Goal: Task Accomplishment & Management: Use online tool/utility

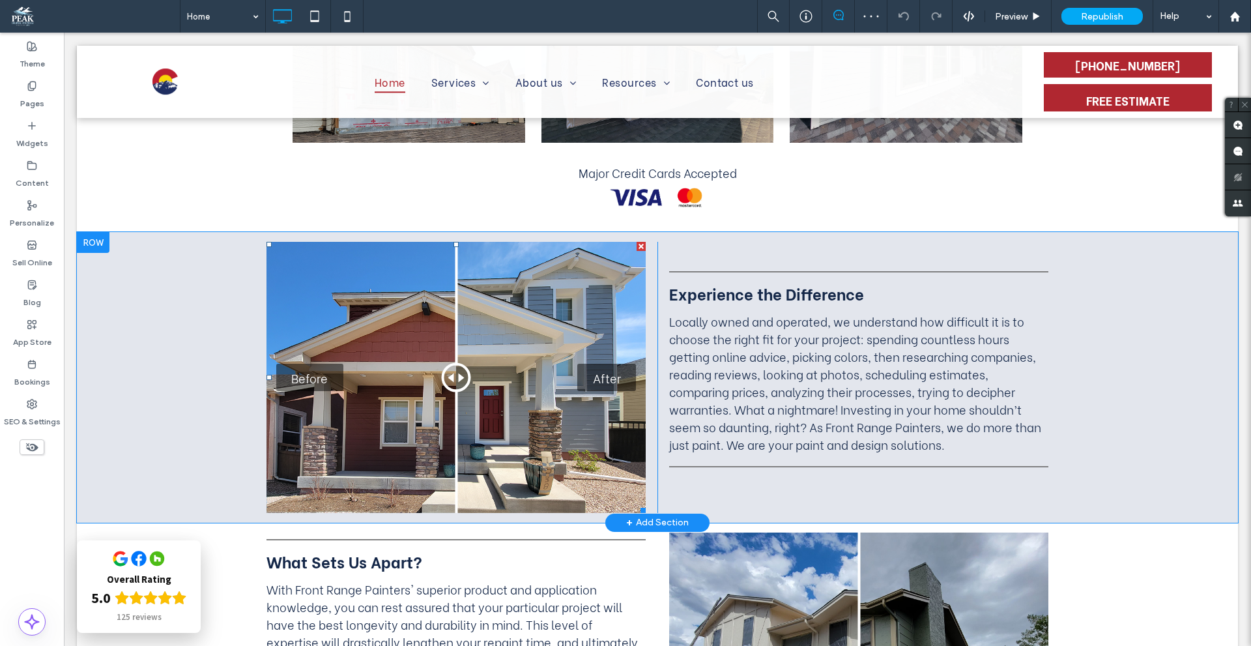
click at [551, 313] on div "Before After" at bounding box center [455, 377] width 379 height 270
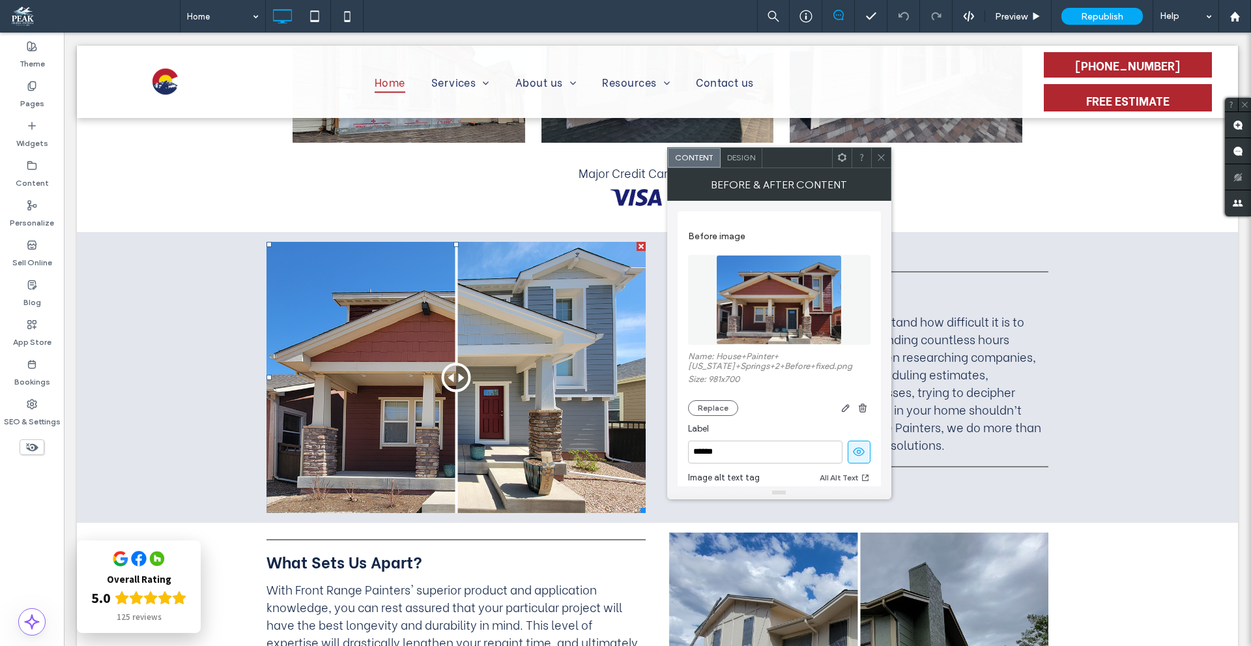
click at [886, 161] on div at bounding box center [881, 158] width 20 height 20
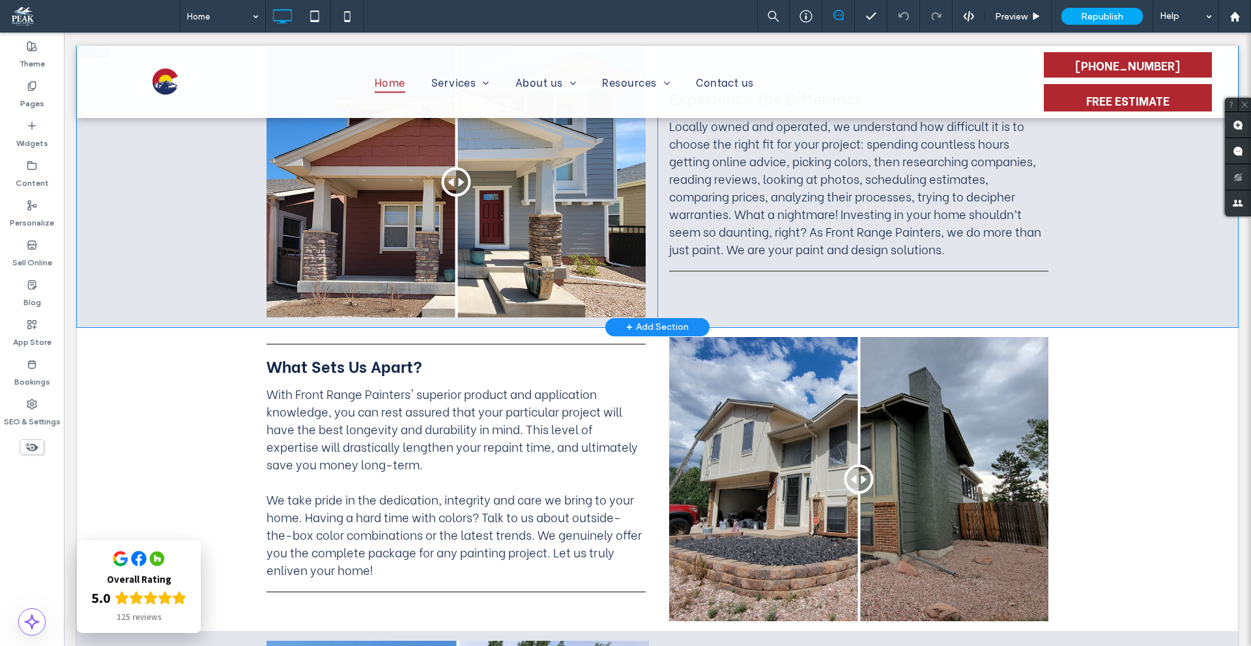
scroll to position [1029, 0]
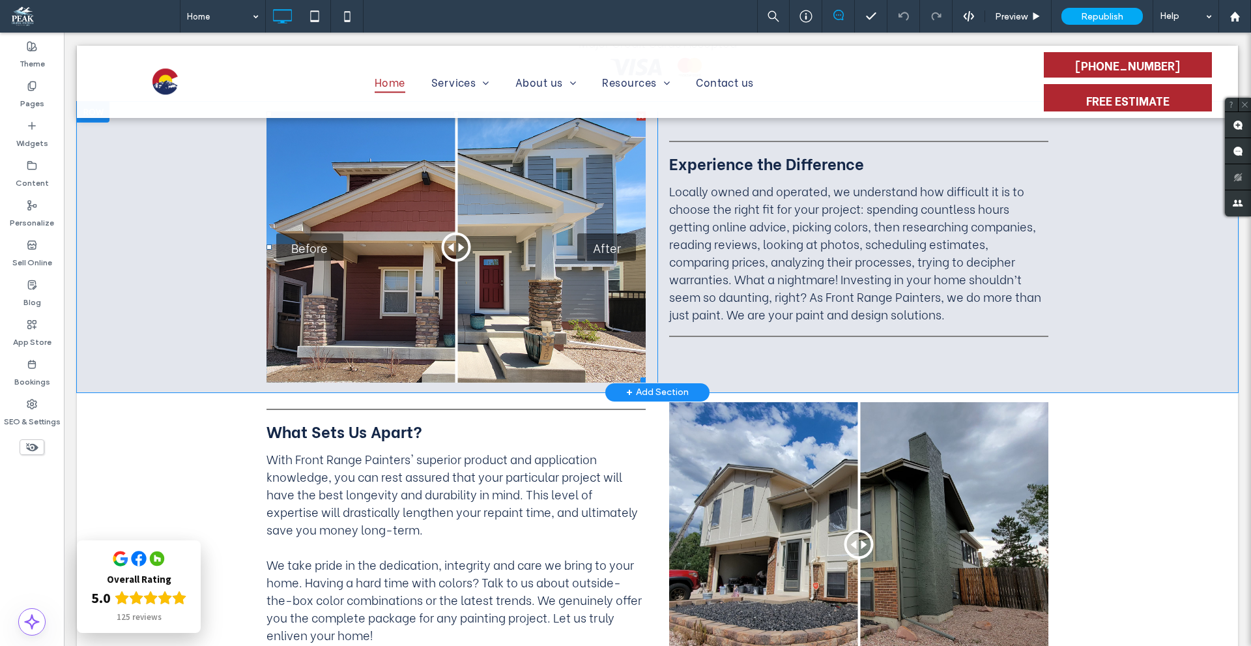
click at [549, 254] on div "Before After" at bounding box center [455, 246] width 379 height 270
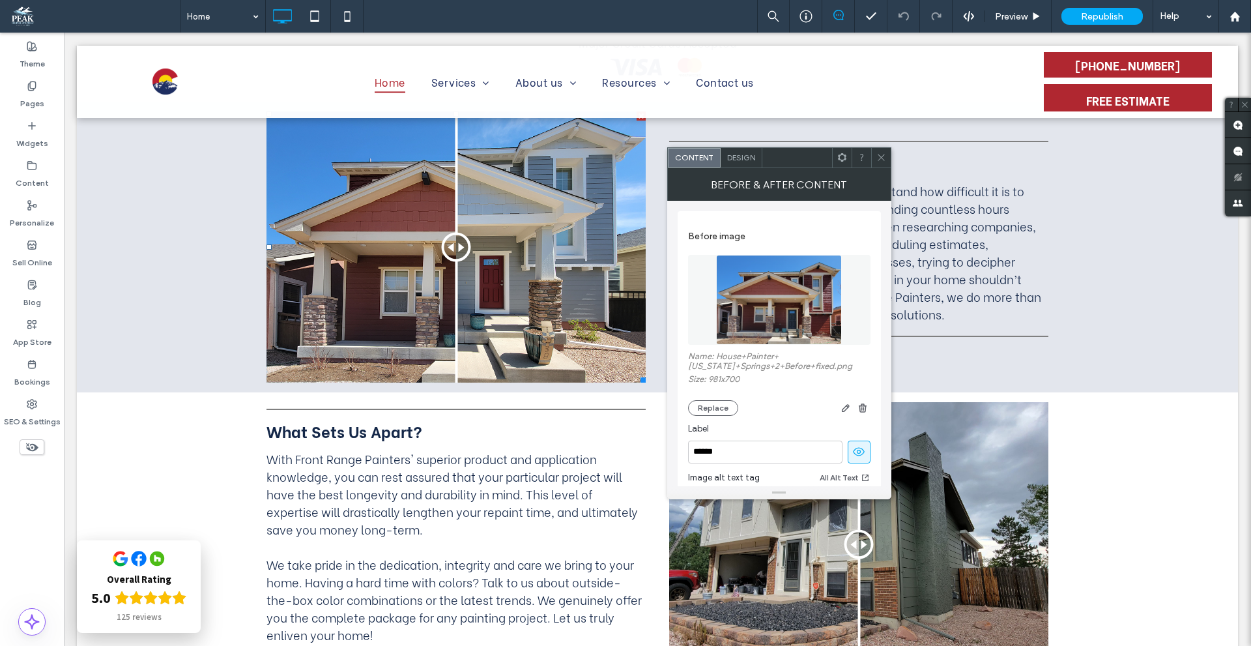
click at [879, 161] on icon at bounding box center [881, 157] width 10 height 10
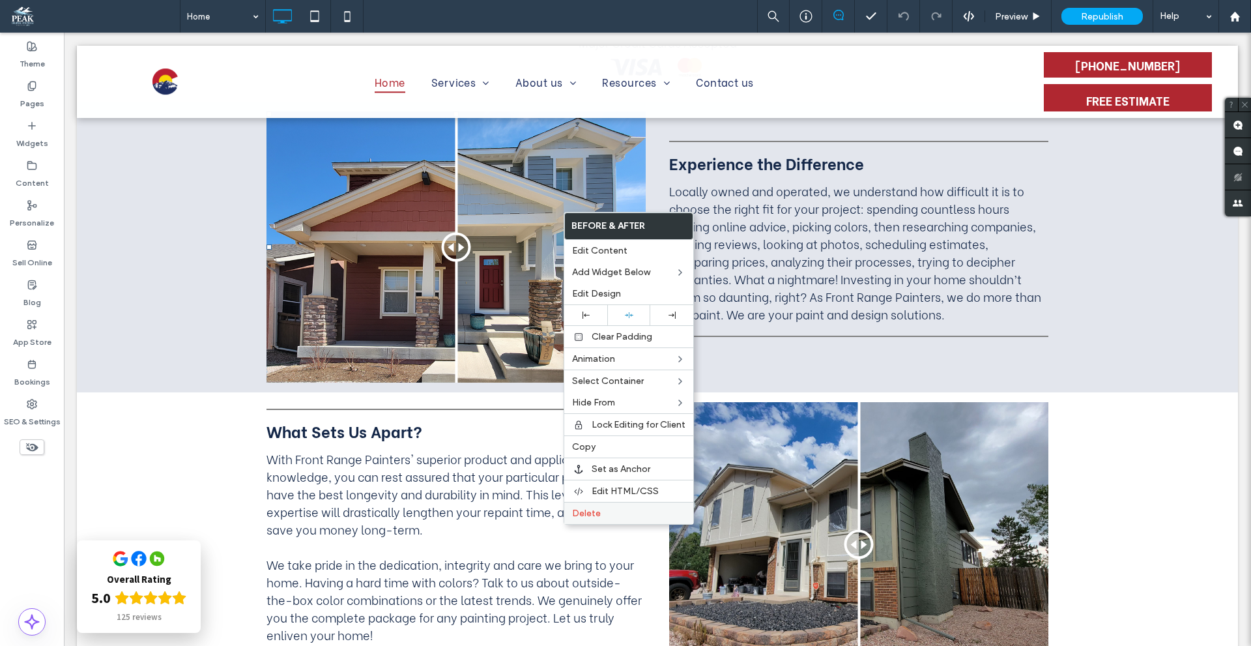
click at [592, 515] on span "Delete" at bounding box center [586, 513] width 29 height 11
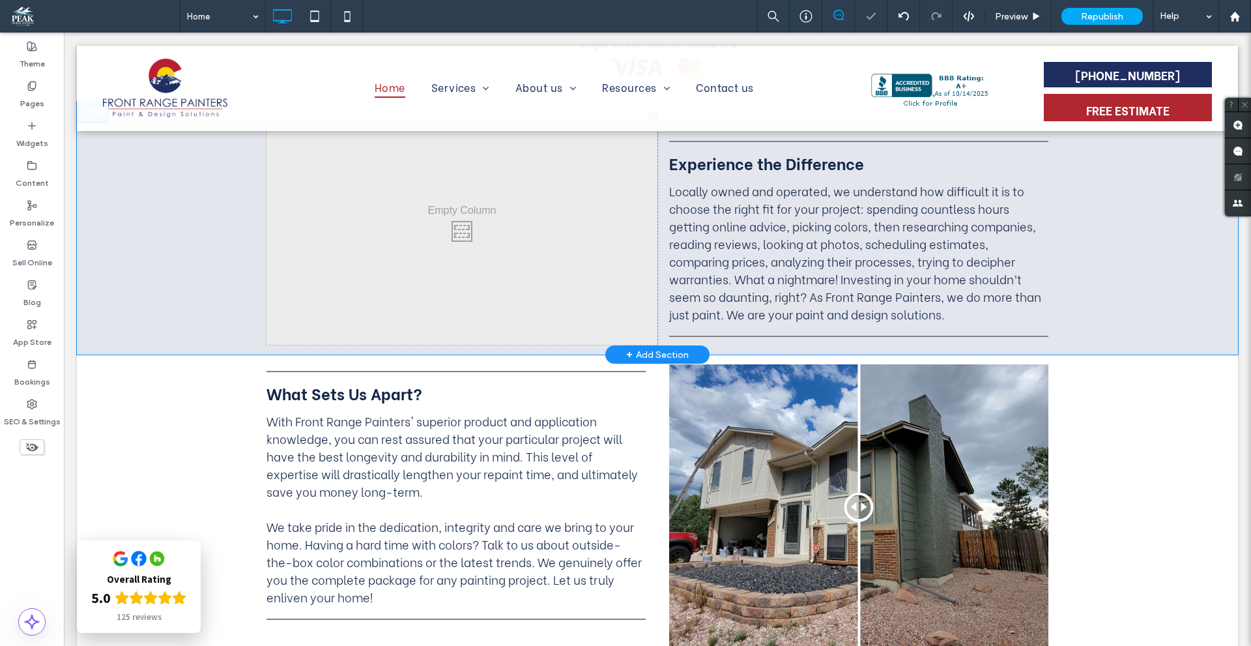
click at [465, 221] on div "Click To Paste" at bounding box center [461, 227] width 391 height 233
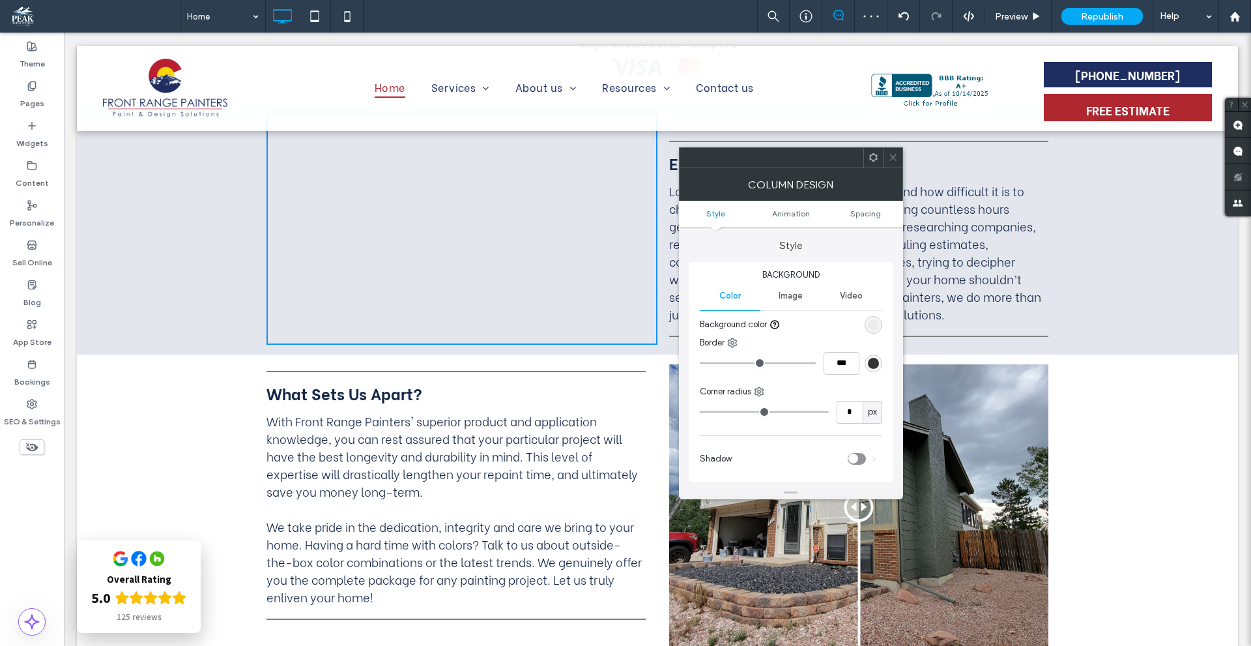
click at [891, 154] on icon at bounding box center [893, 157] width 10 height 10
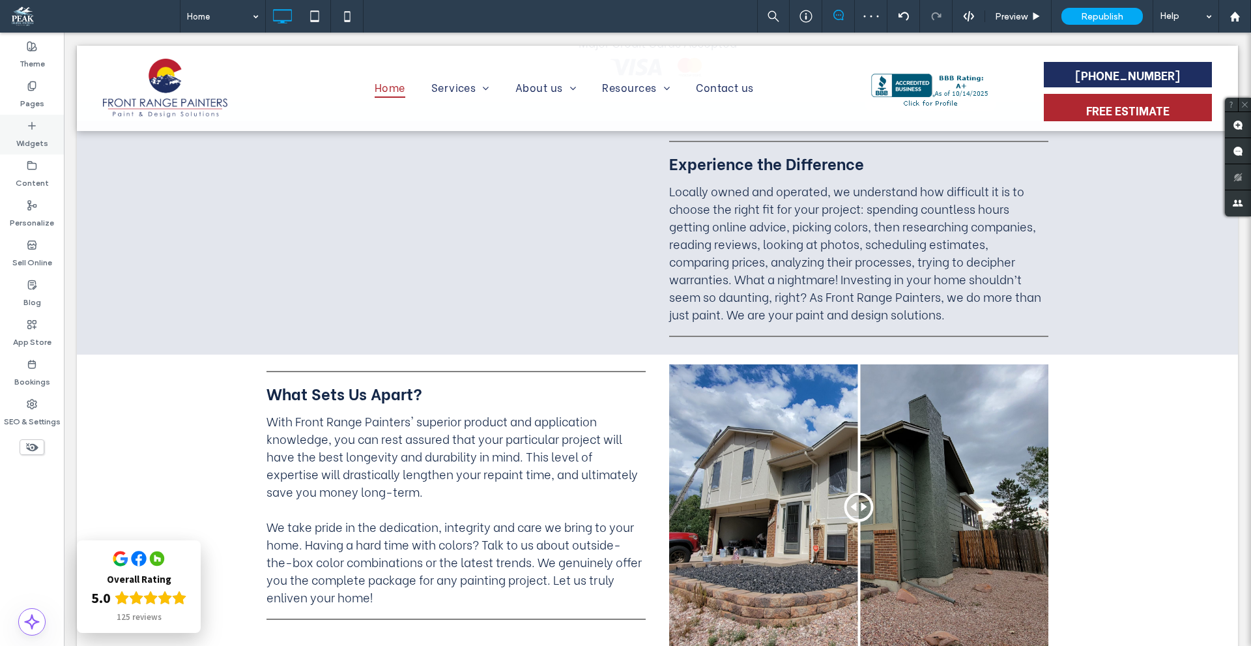
click at [53, 135] on div "Widgets" at bounding box center [32, 135] width 64 height 40
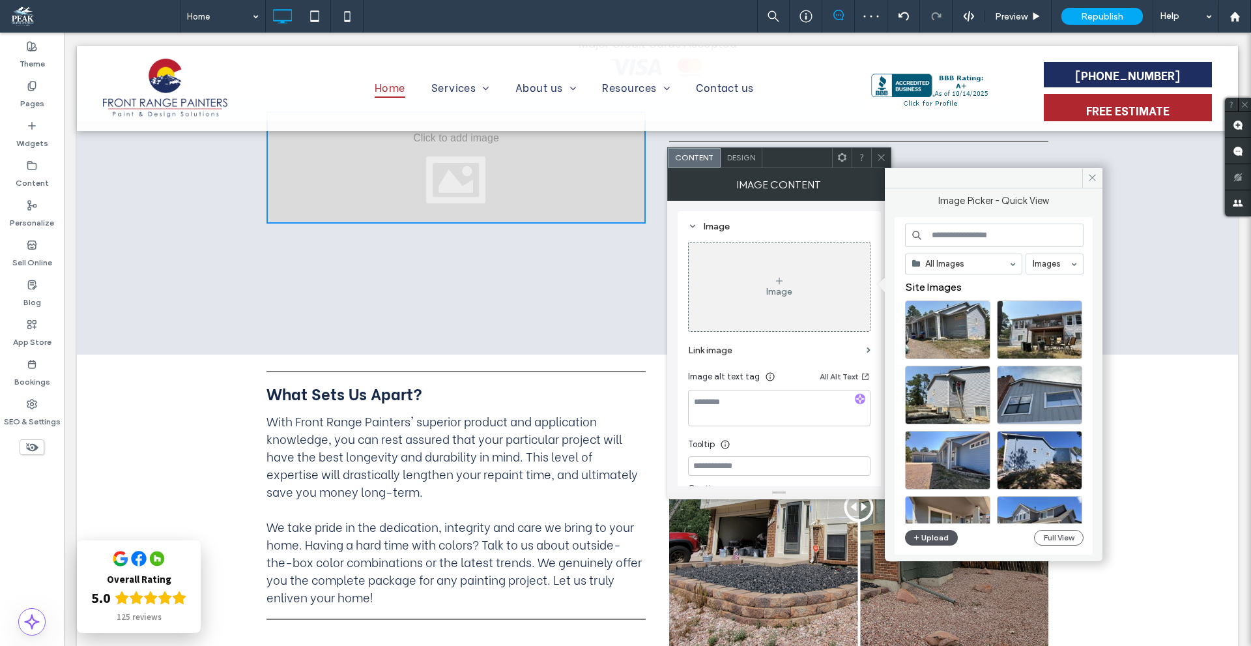
click at [938, 537] on button "Upload" at bounding box center [931, 538] width 53 height 16
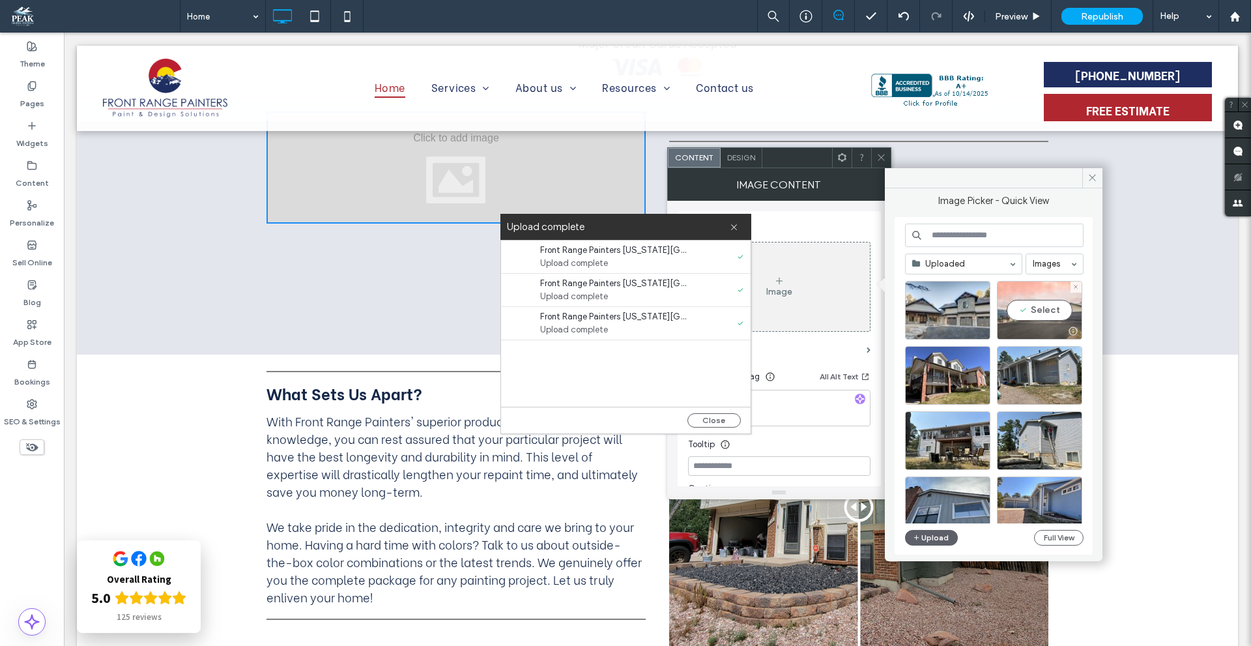
click at [1032, 309] on div "Select" at bounding box center [1039, 310] width 85 height 59
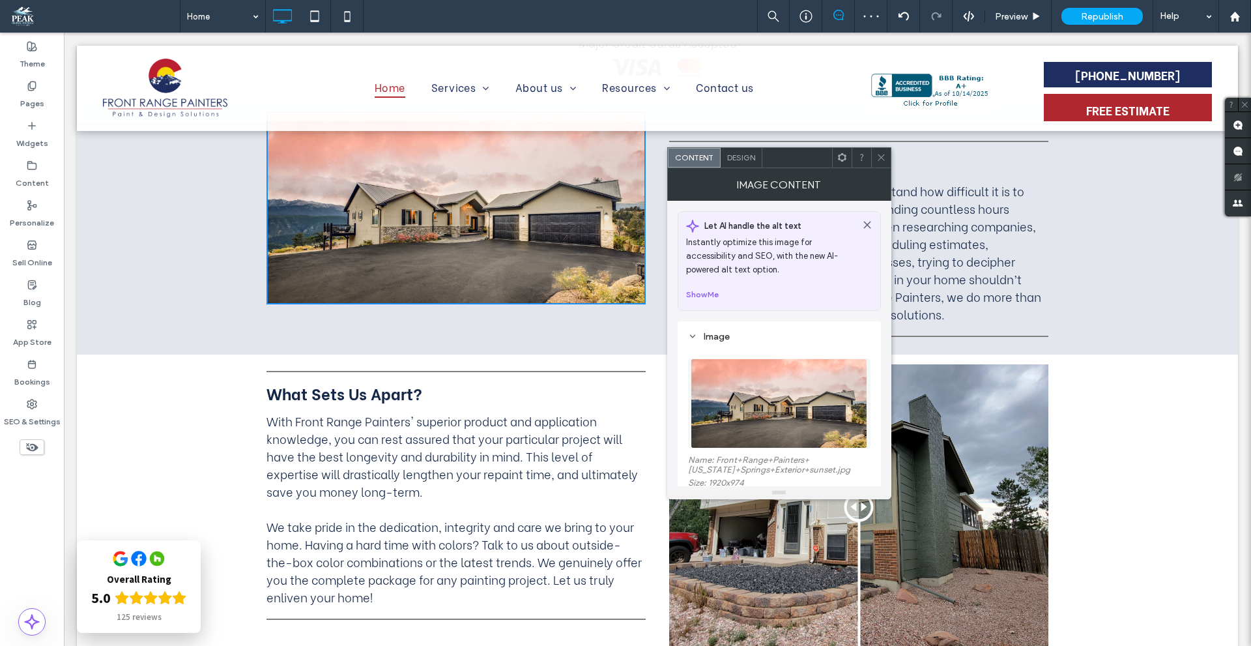
click at [883, 157] on icon at bounding box center [881, 157] width 10 height 10
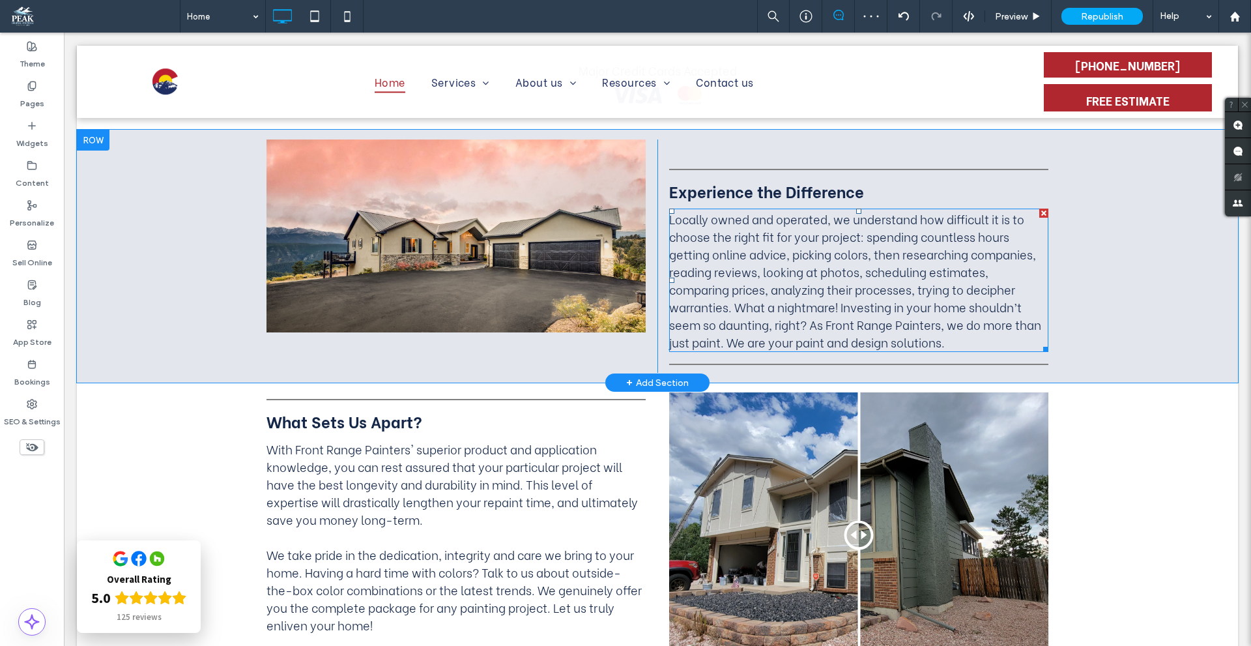
scroll to position [899, 0]
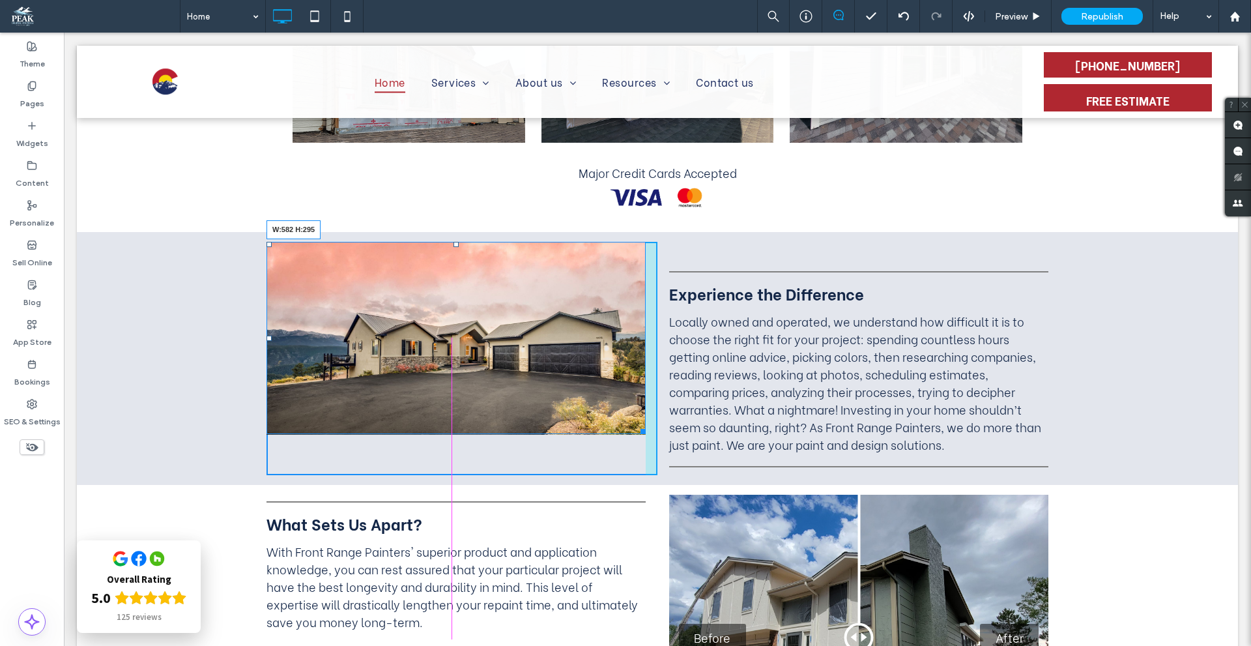
drag, startPoint x: 637, startPoint y: 431, endPoint x: 754, endPoint y: 521, distance: 147.3
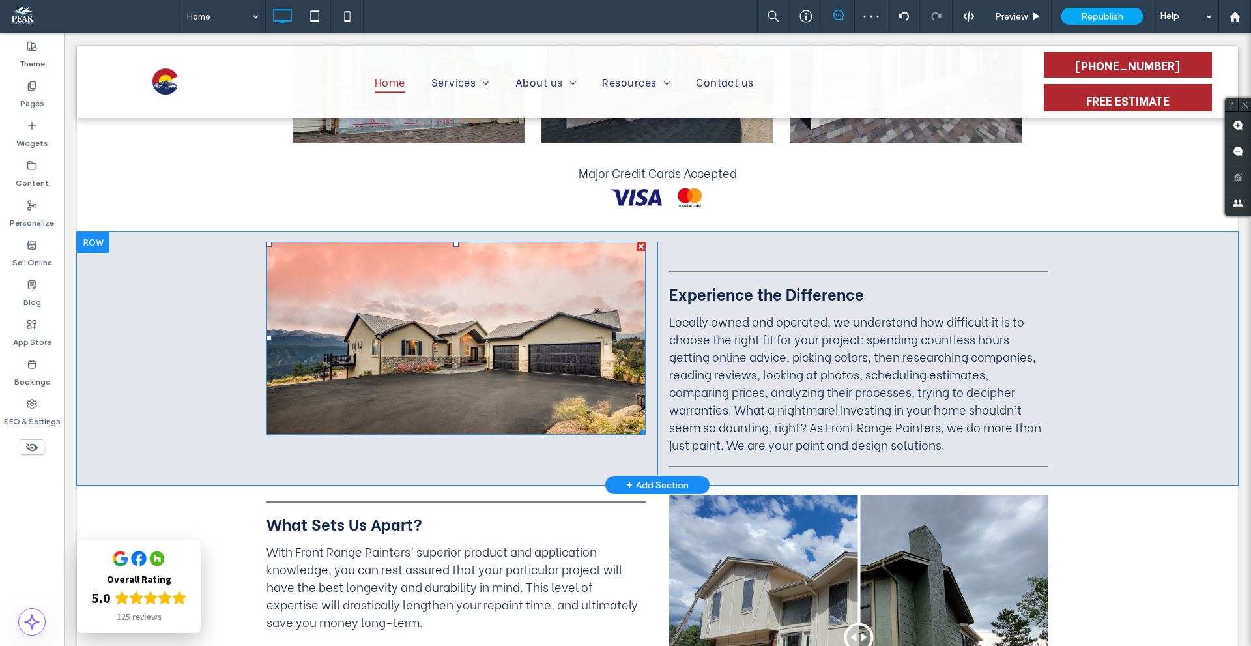
click at [477, 325] on img at bounding box center [455, 338] width 379 height 192
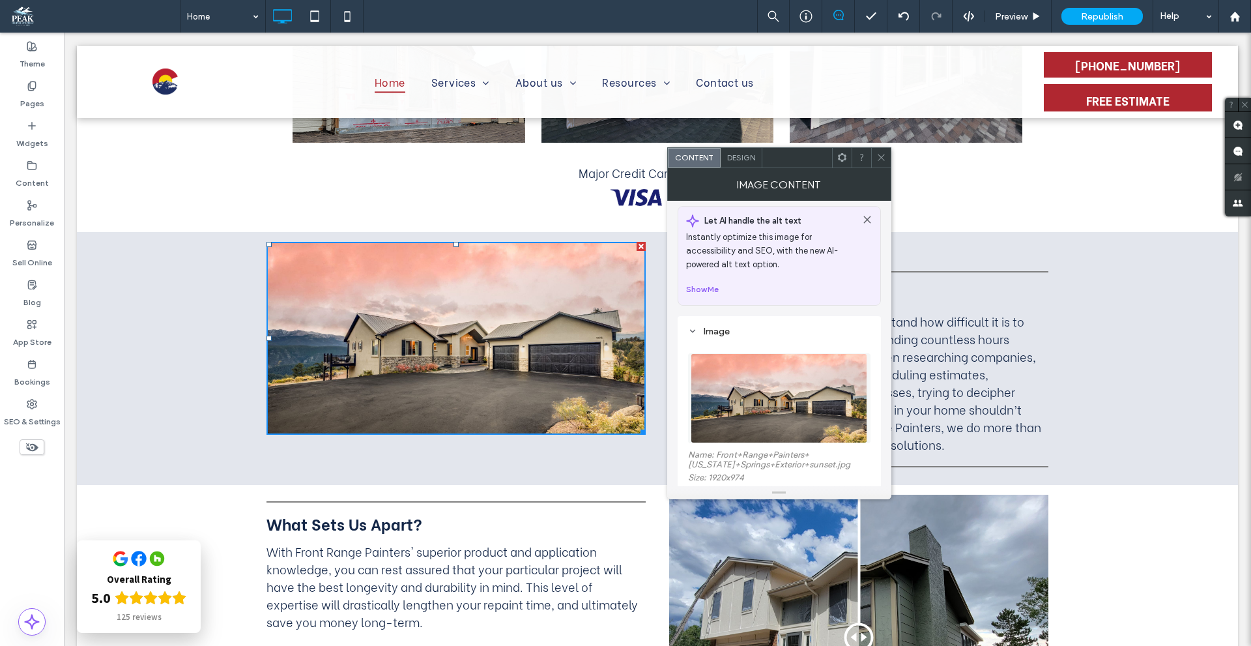
scroll to position [0, 0]
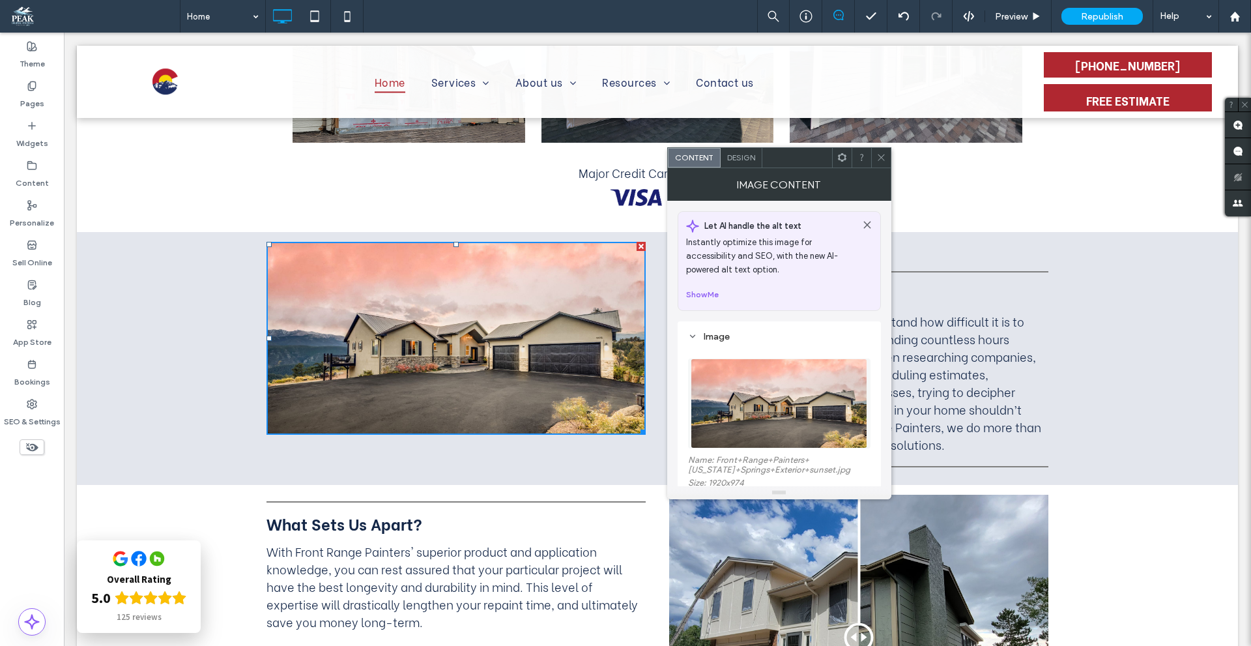
click at [749, 395] on img at bounding box center [779, 403] width 176 height 90
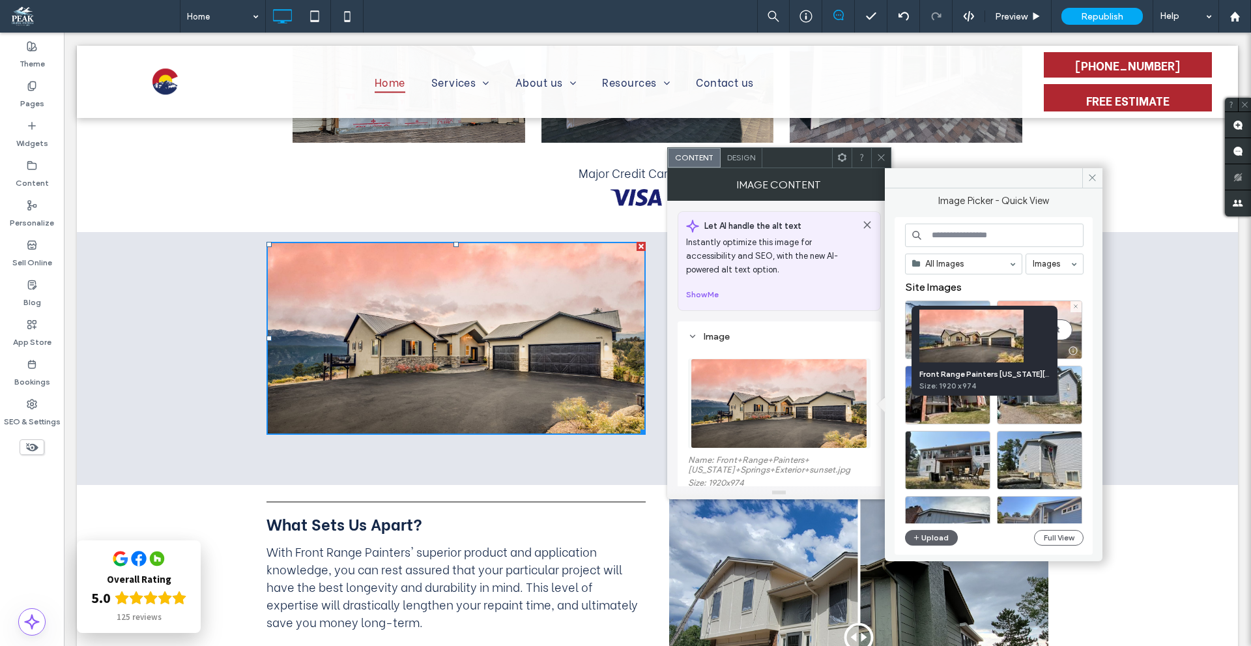
click at [1072, 349] on div at bounding box center [1073, 350] width 16 height 10
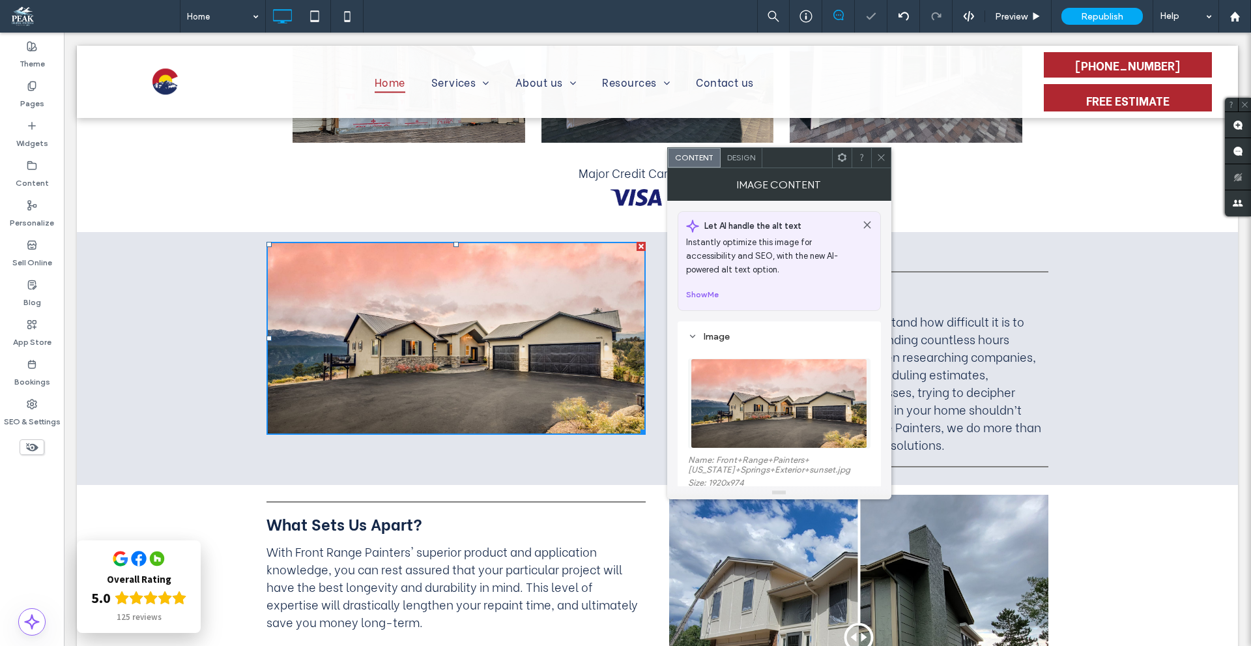
click at [786, 402] on img at bounding box center [779, 403] width 176 height 90
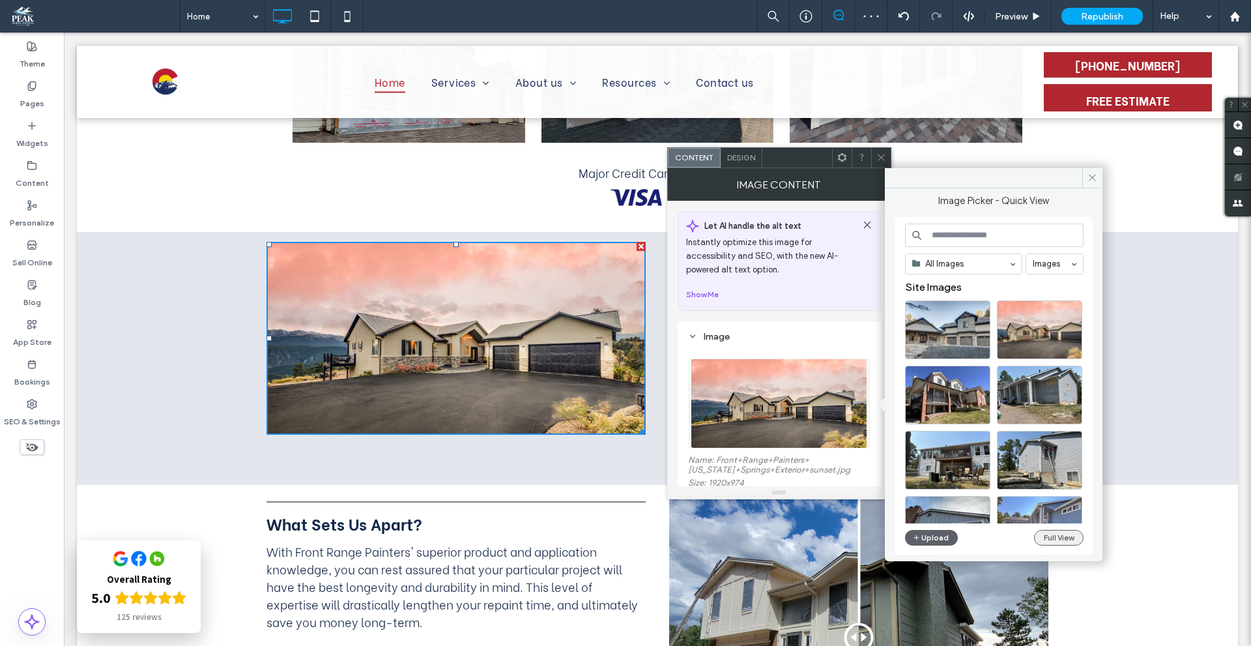
click at [1061, 538] on button "Full View" at bounding box center [1059, 538] width 50 height 16
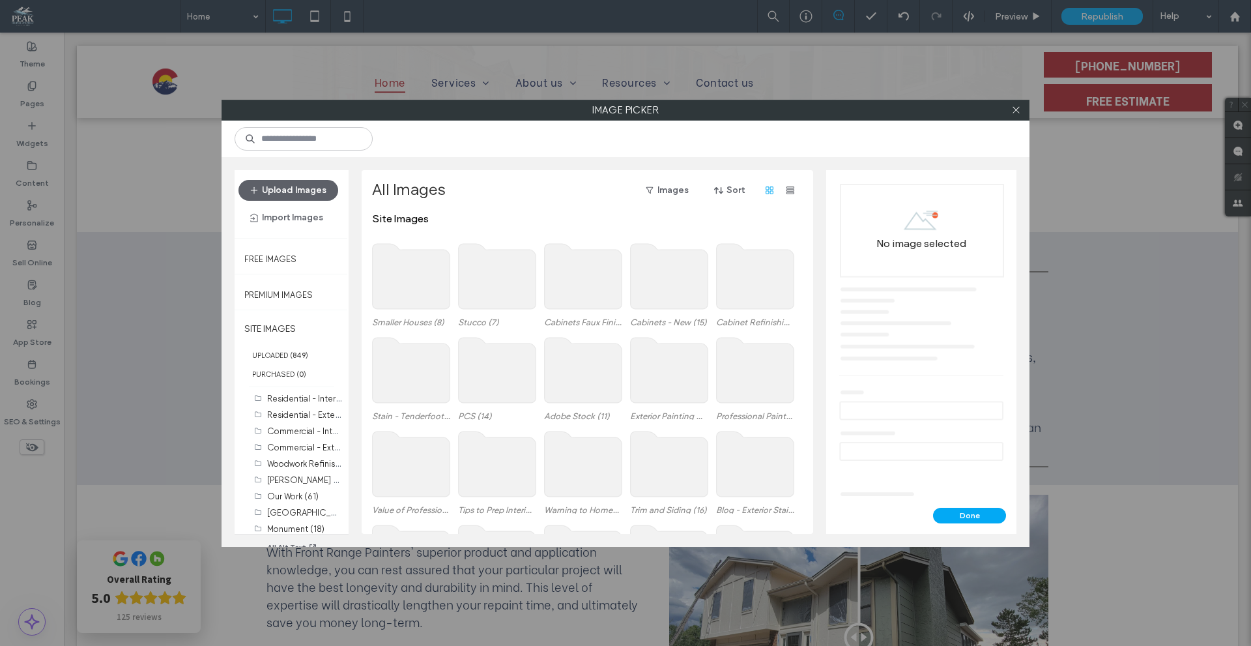
click at [1022, 108] on div at bounding box center [1016, 110] width 20 height 20
click at [1017, 109] on icon at bounding box center [1016, 110] width 10 height 10
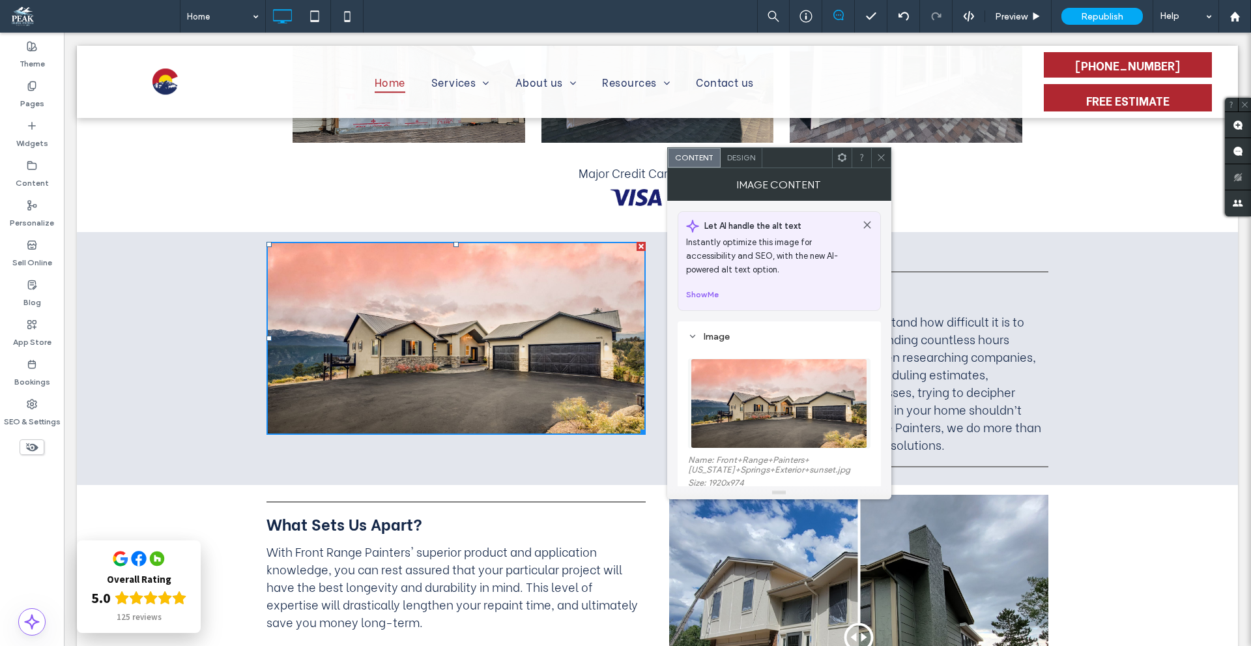
click at [885, 161] on icon at bounding box center [881, 157] width 10 height 10
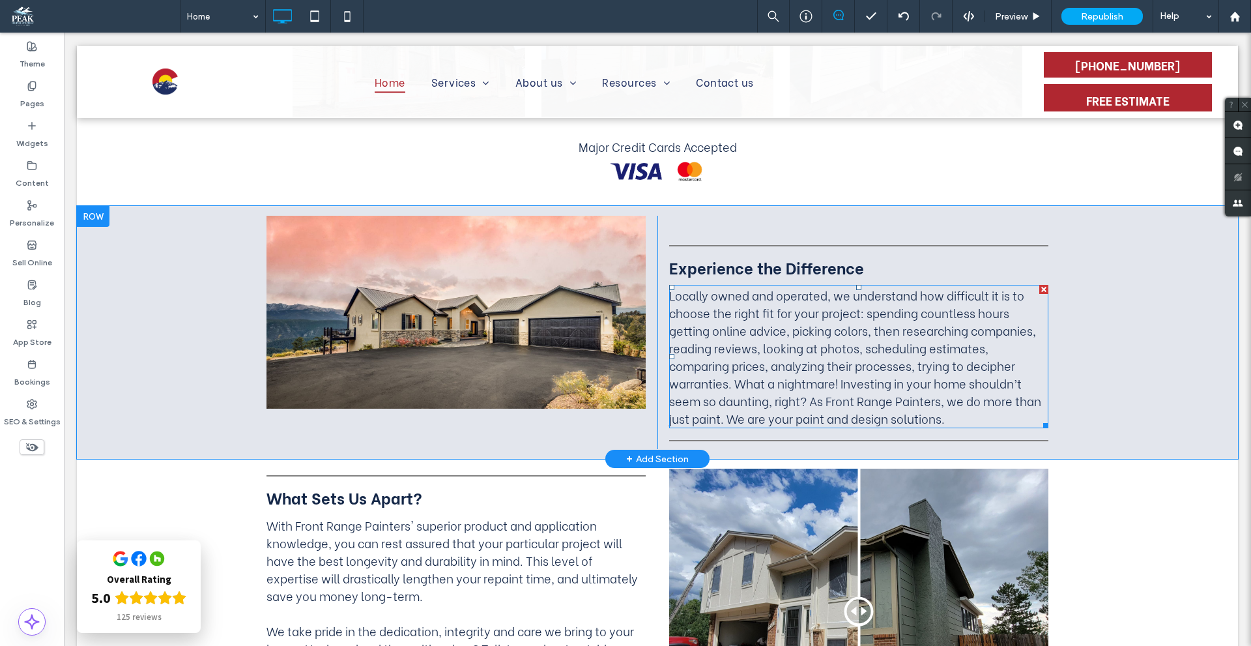
scroll to position [1029, 0]
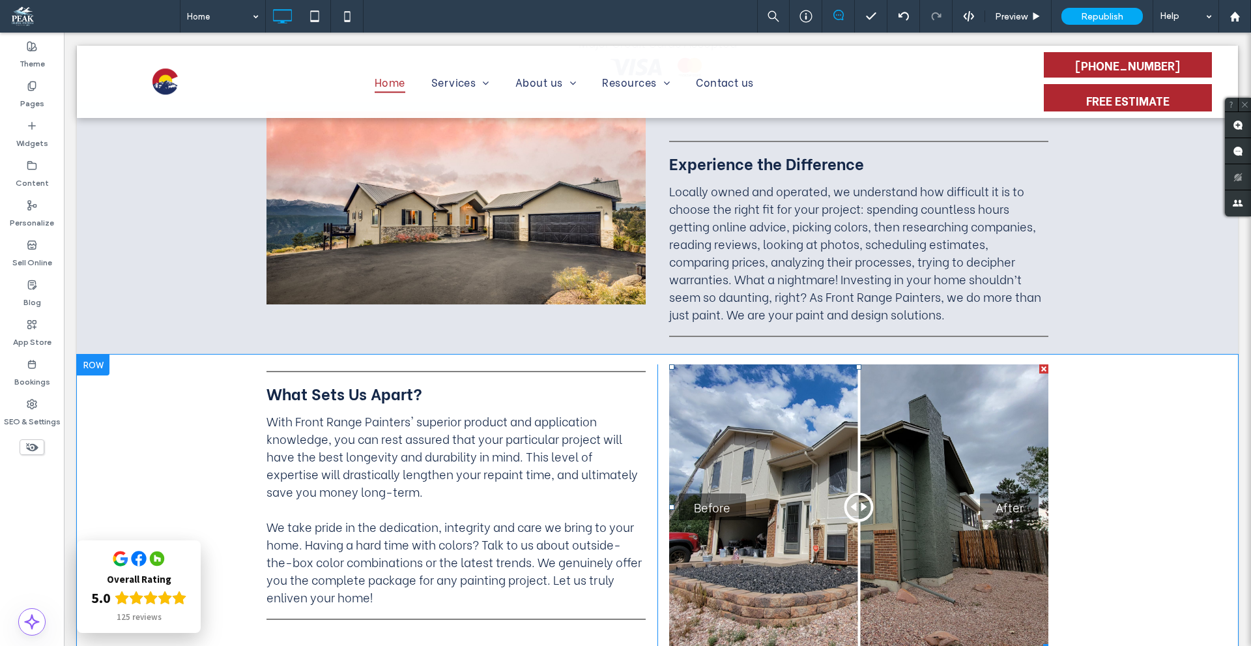
click at [939, 455] on div "Before After" at bounding box center [858, 506] width 379 height 285
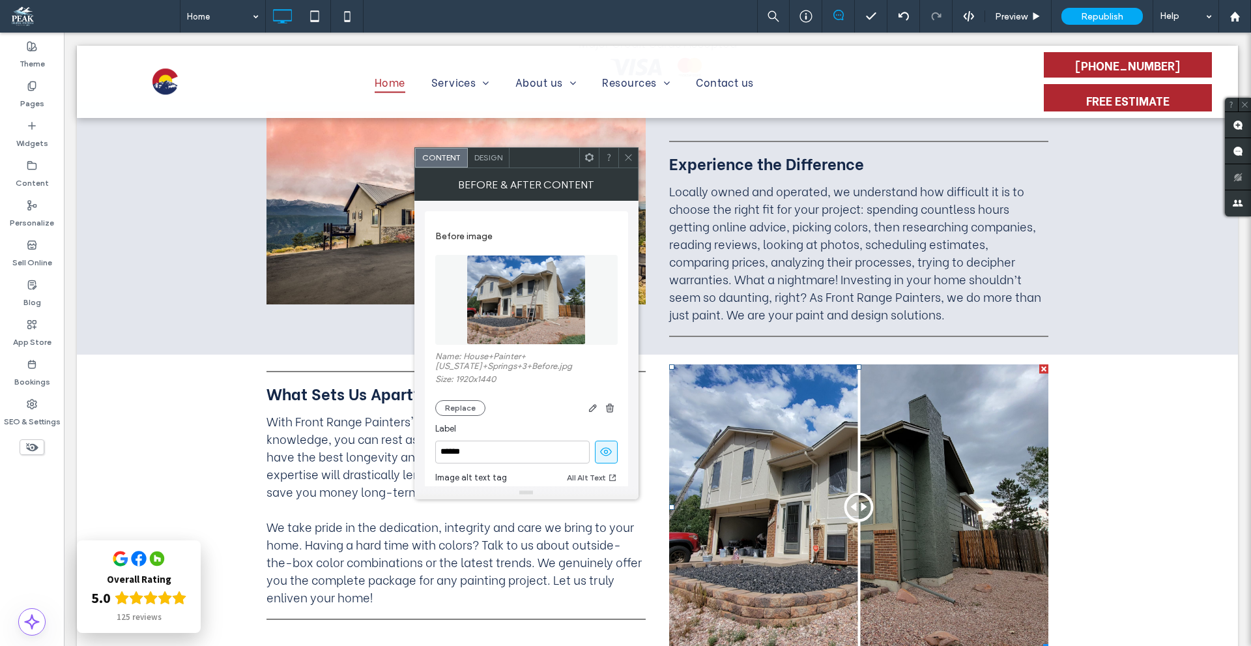
click at [590, 164] on span at bounding box center [589, 158] width 10 height 20
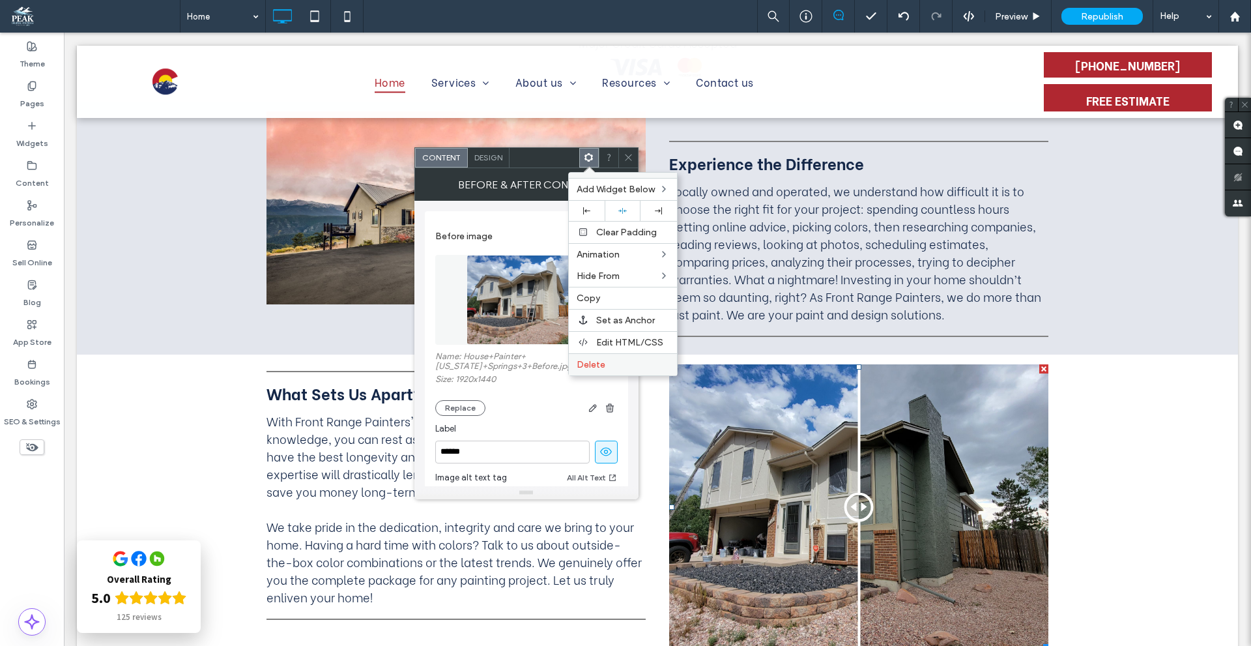
click at [587, 364] on span "Delete" at bounding box center [591, 364] width 29 height 11
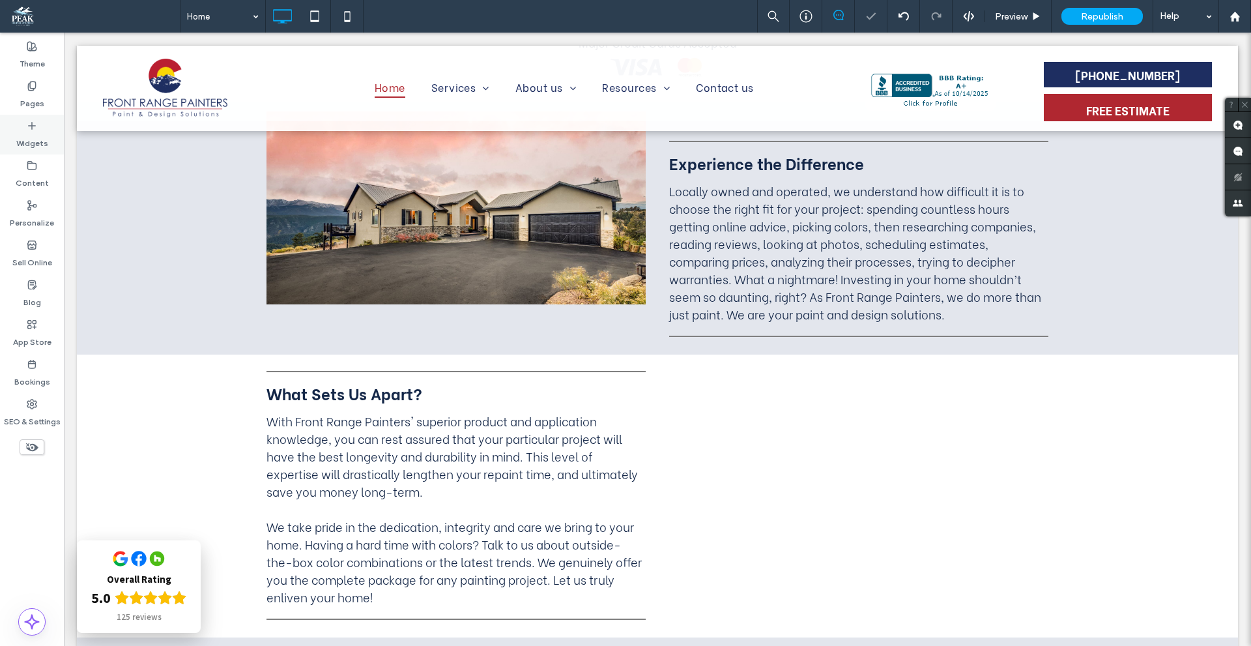
click at [29, 124] on icon at bounding box center [32, 126] width 10 height 10
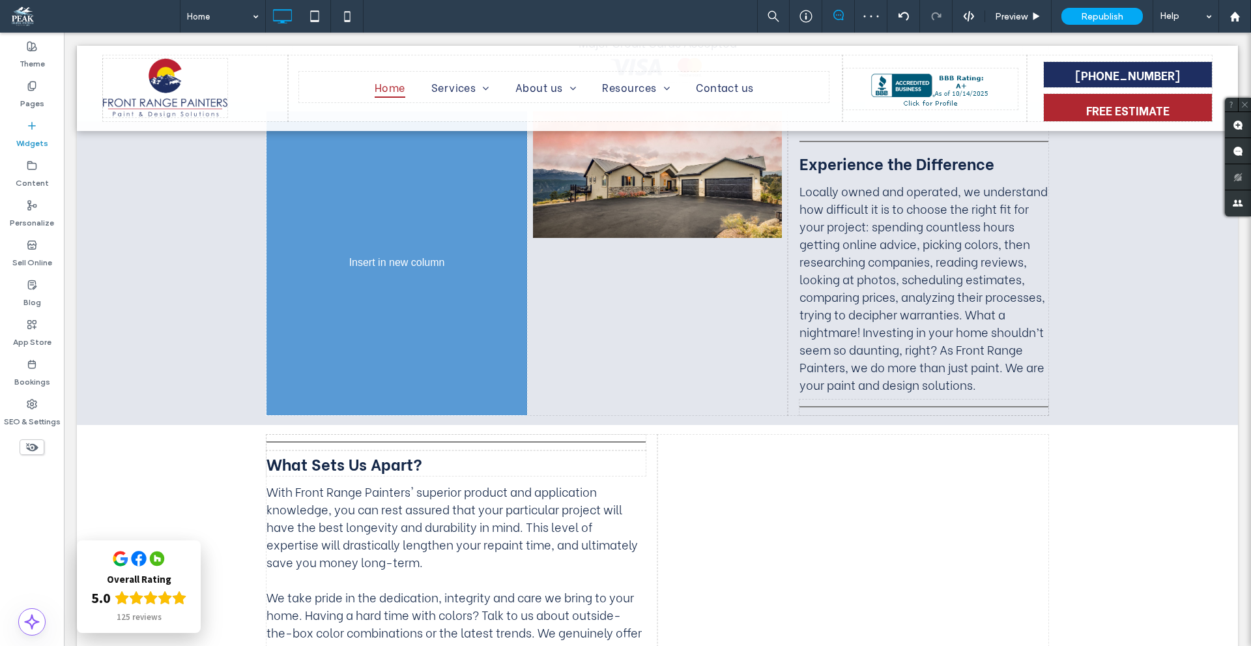
scroll to position [1033, 0]
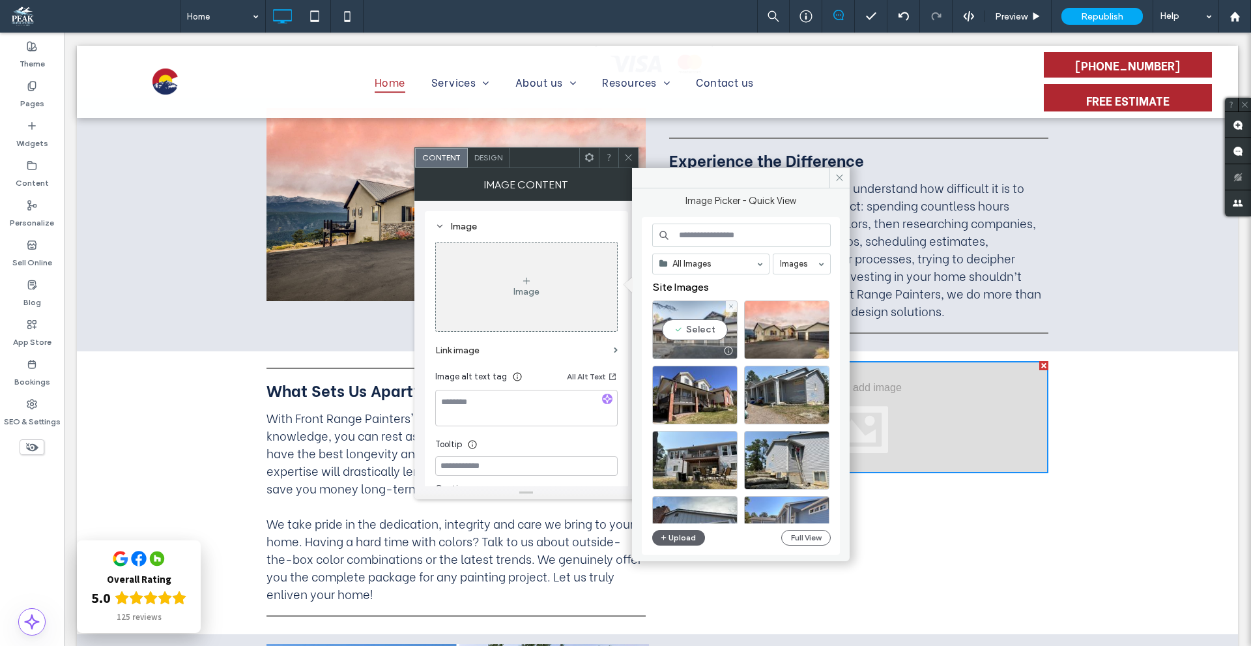
click at [693, 330] on div "Select" at bounding box center [694, 329] width 85 height 59
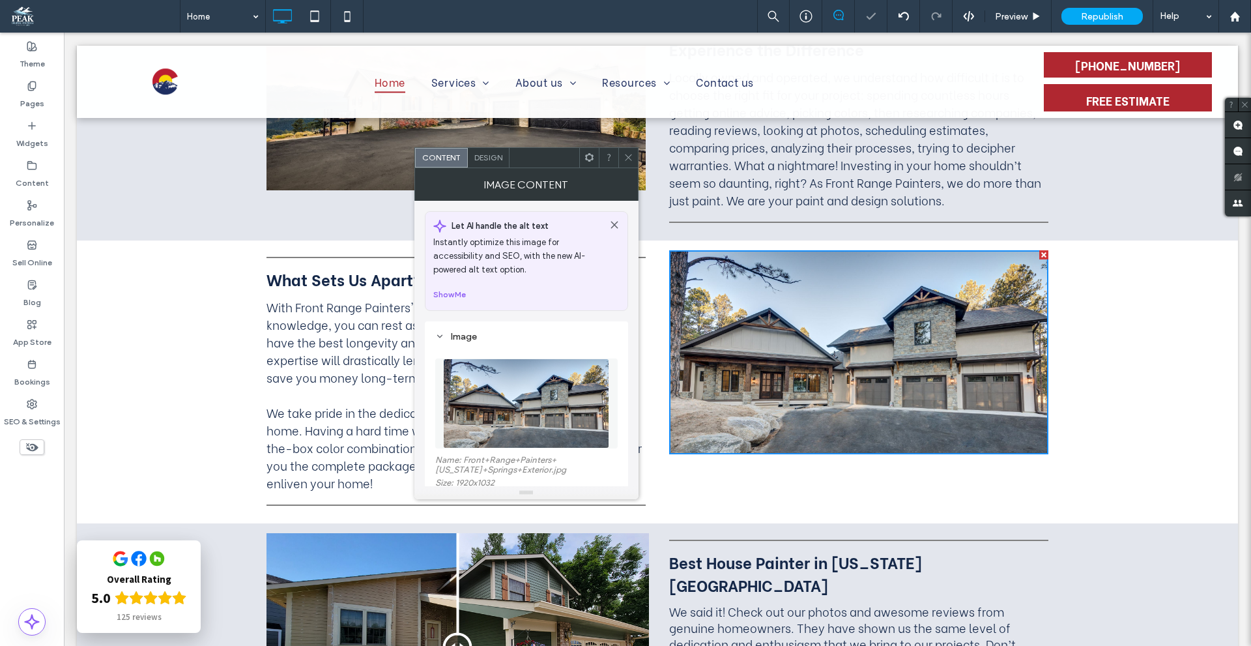
scroll to position [1163, 0]
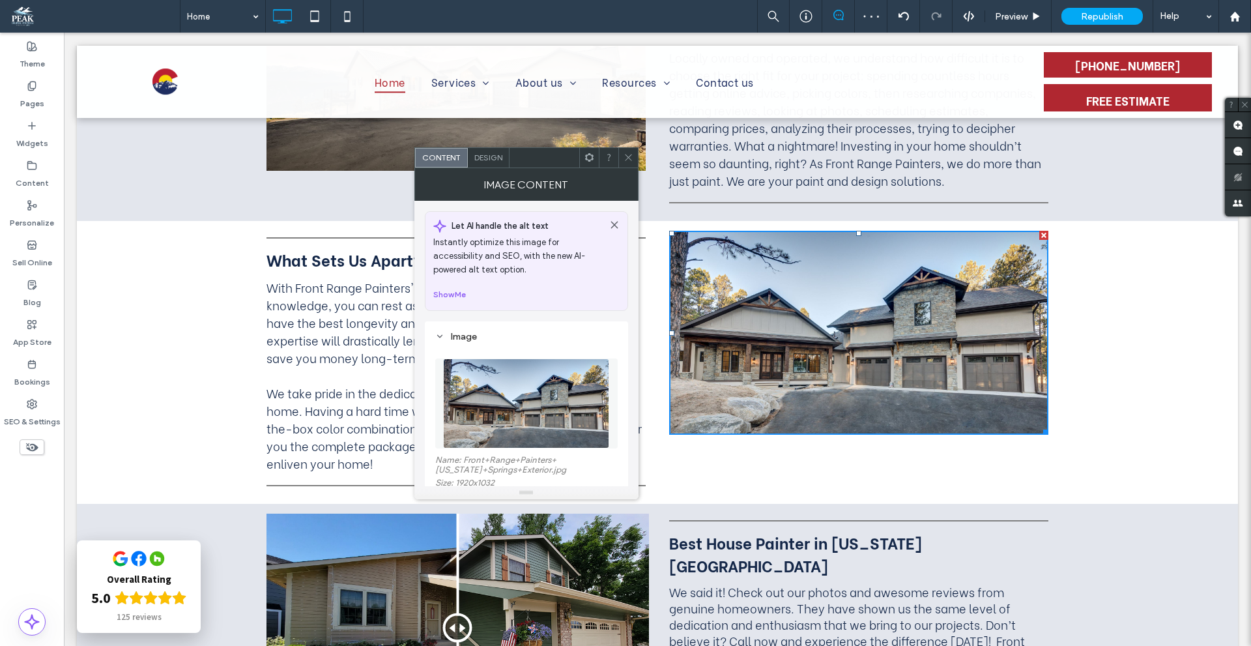
click at [627, 158] on icon at bounding box center [628, 157] width 10 height 10
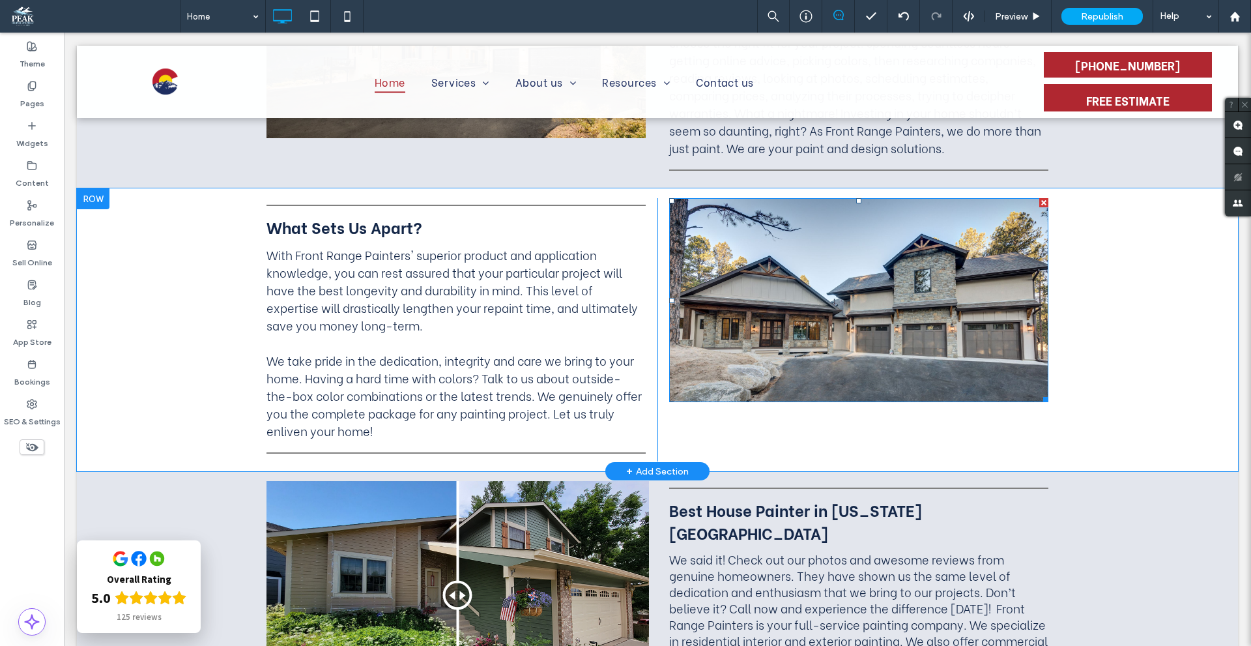
scroll to position [1424, 0]
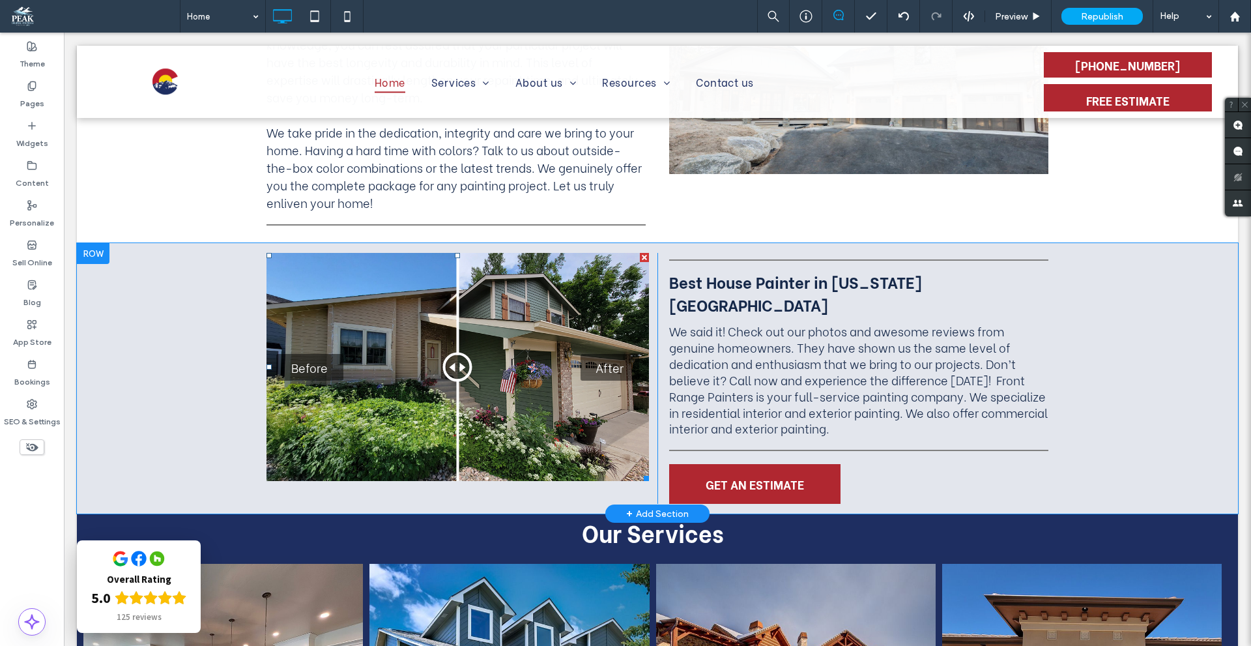
click at [508, 412] on div "Before After" at bounding box center [457, 367] width 382 height 228
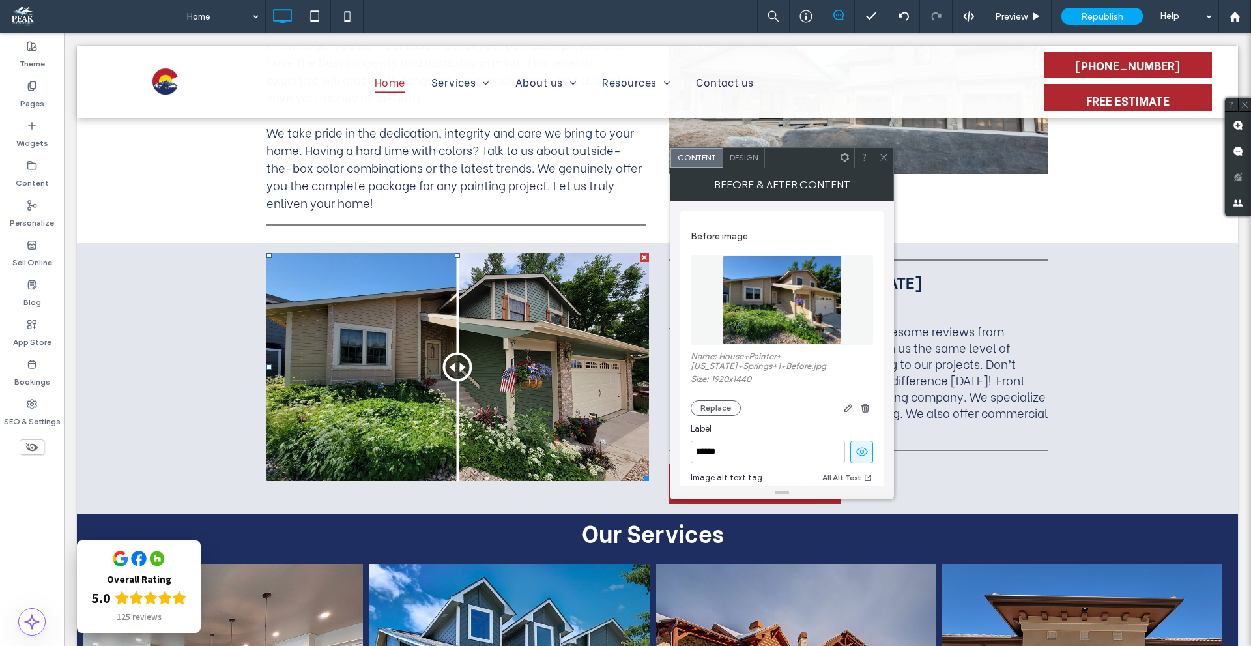
click at [846, 160] on use at bounding box center [844, 157] width 8 height 8
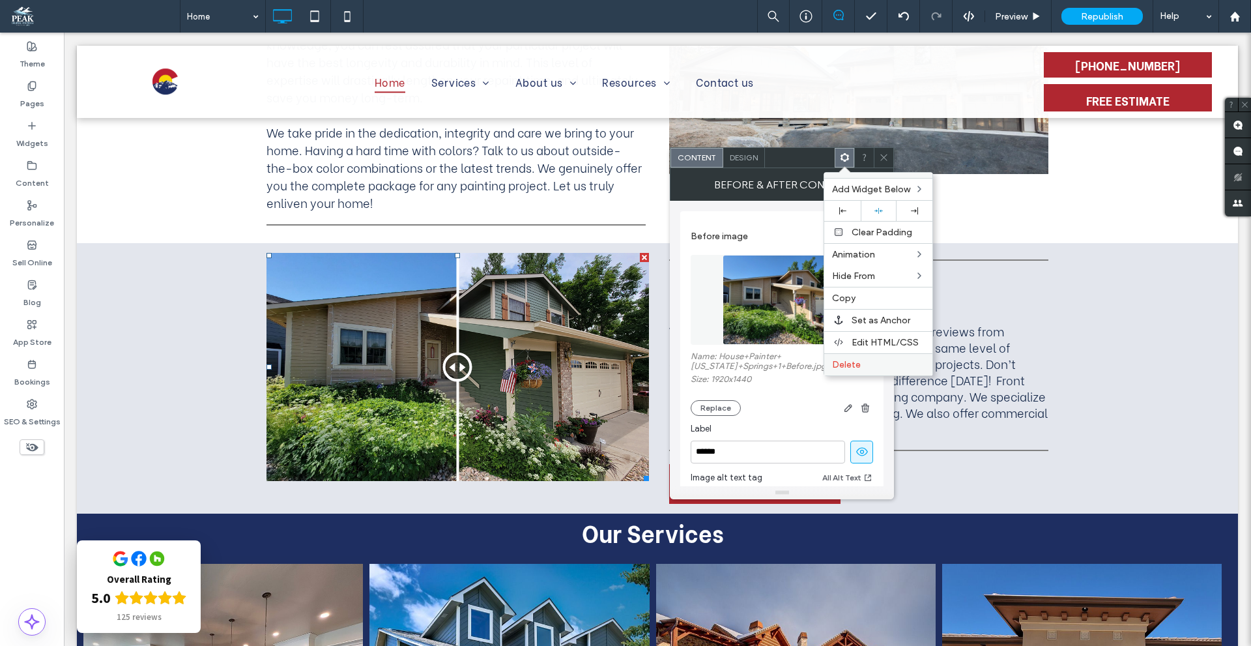
click at [855, 363] on span "Delete" at bounding box center [846, 364] width 29 height 11
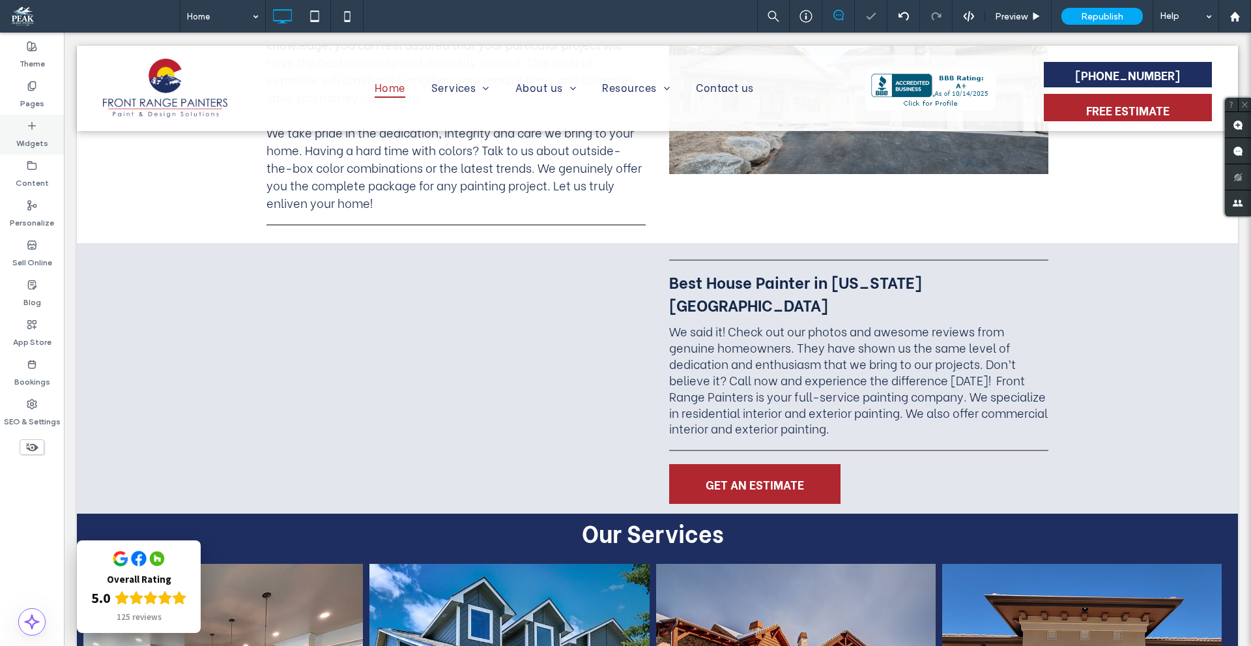
click at [50, 130] on div "Widgets" at bounding box center [32, 135] width 64 height 40
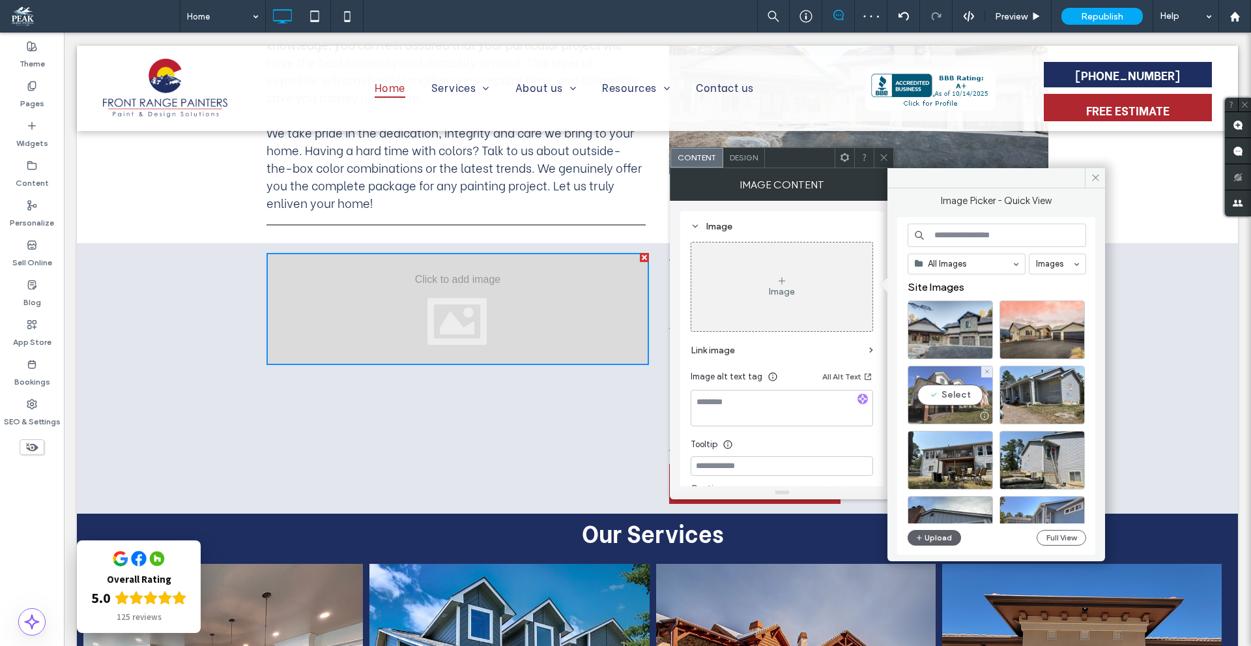
click at [971, 392] on div "Select" at bounding box center [950, 394] width 85 height 59
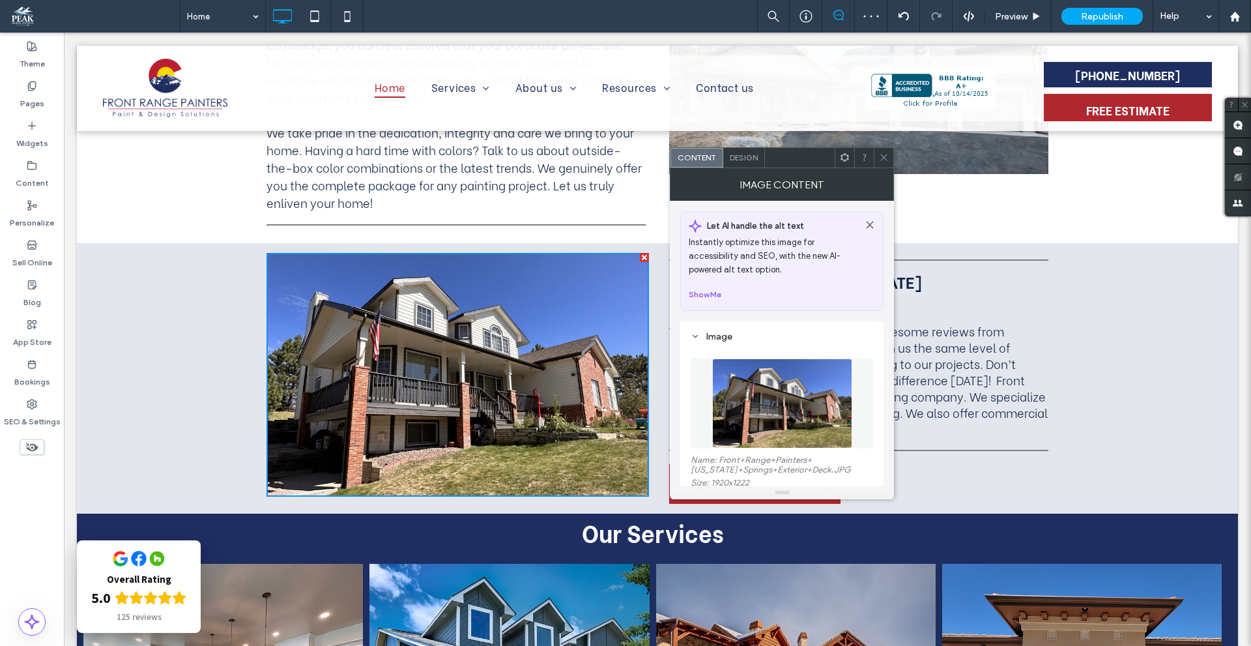
click at [883, 159] on use at bounding box center [884, 157] width 7 height 7
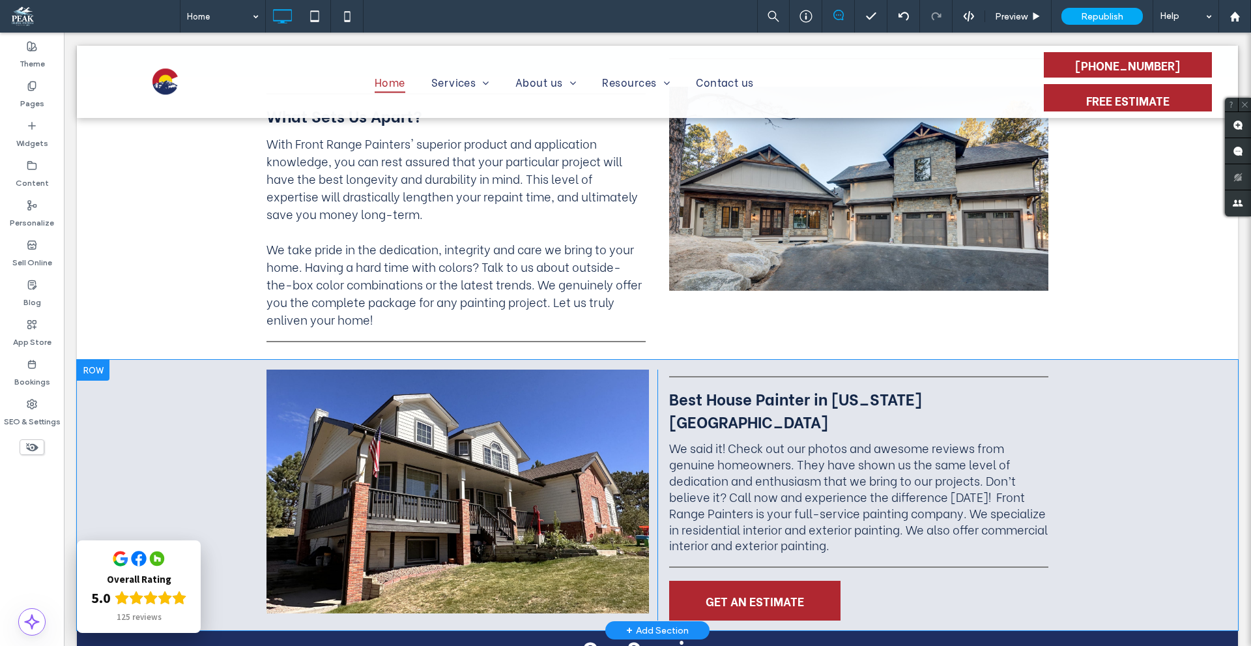
scroll to position [1098, 0]
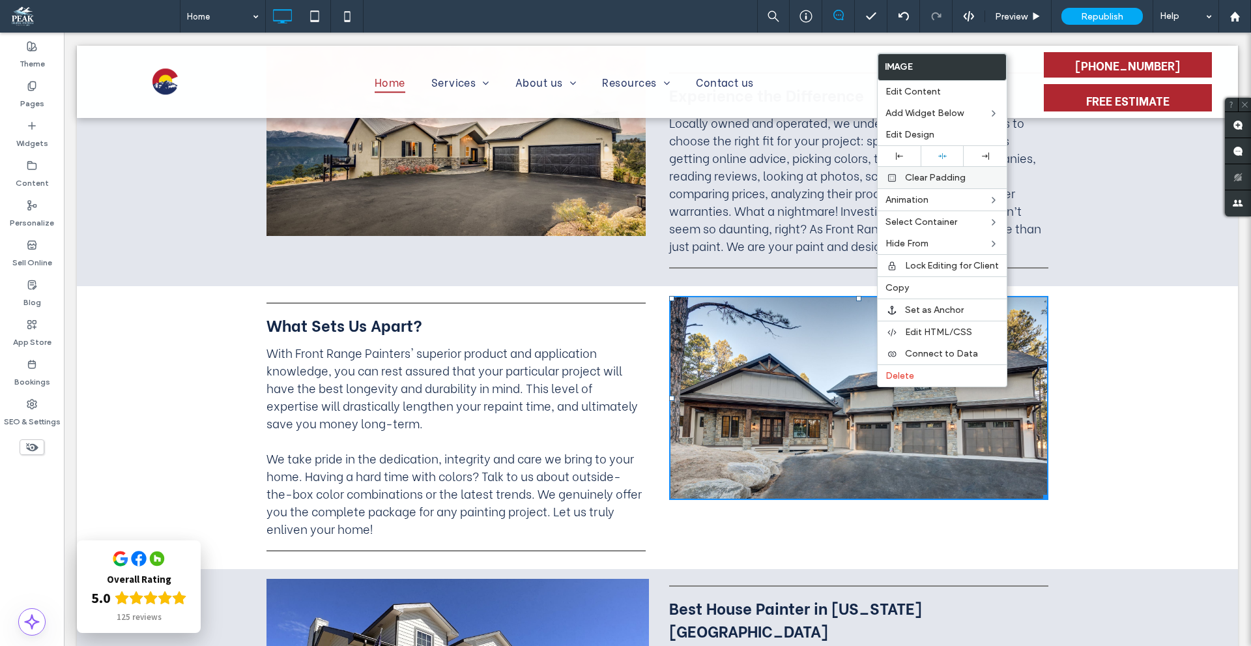
click at [935, 184] on div "Clear Padding" at bounding box center [942, 177] width 129 height 22
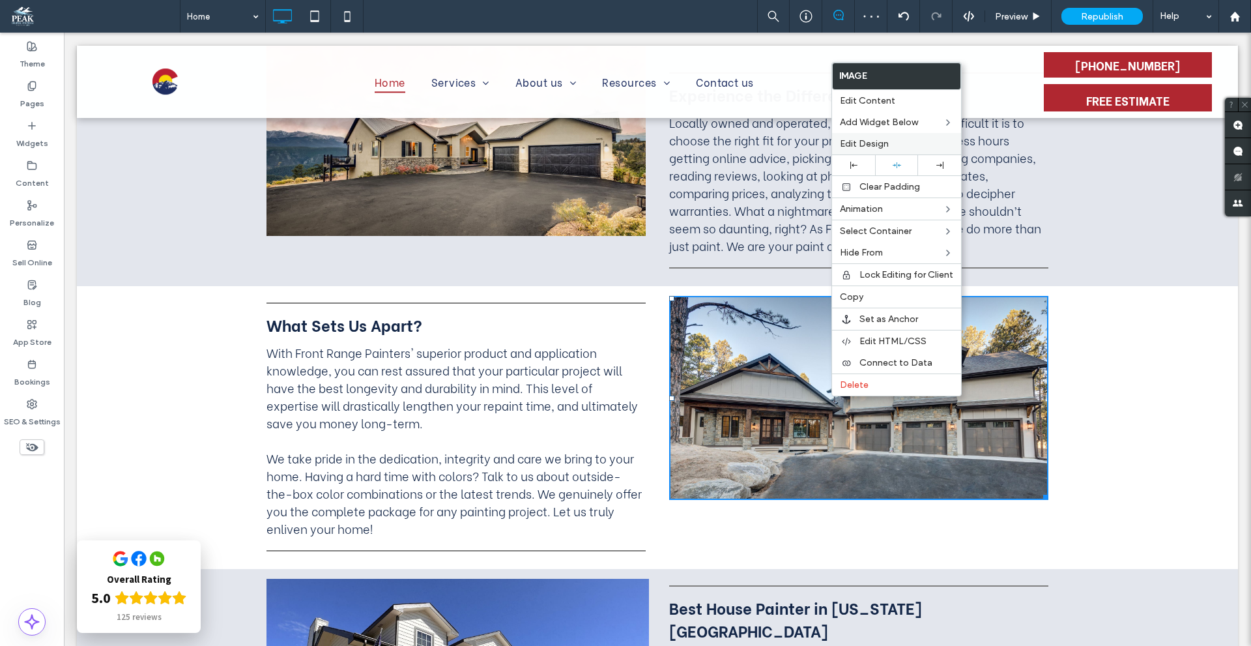
click at [880, 142] on span "Edit Design" at bounding box center [864, 143] width 49 height 11
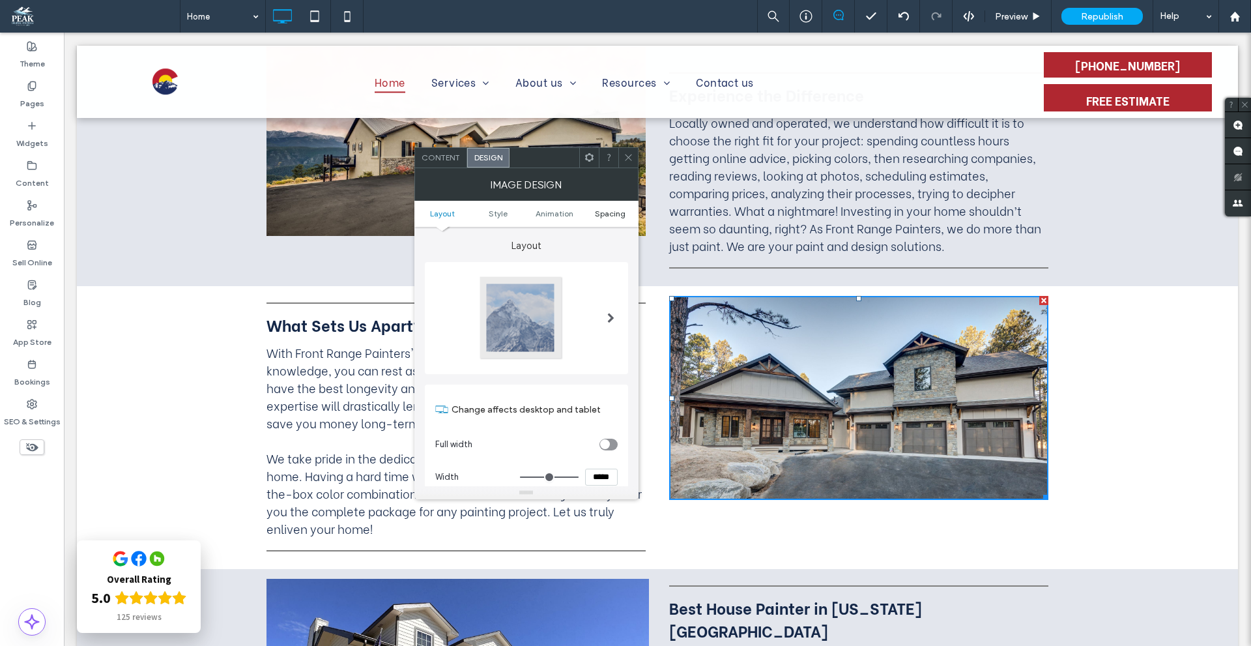
click at [609, 212] on span "Spacing" at bounding box center [610, 213] width 31 height 10
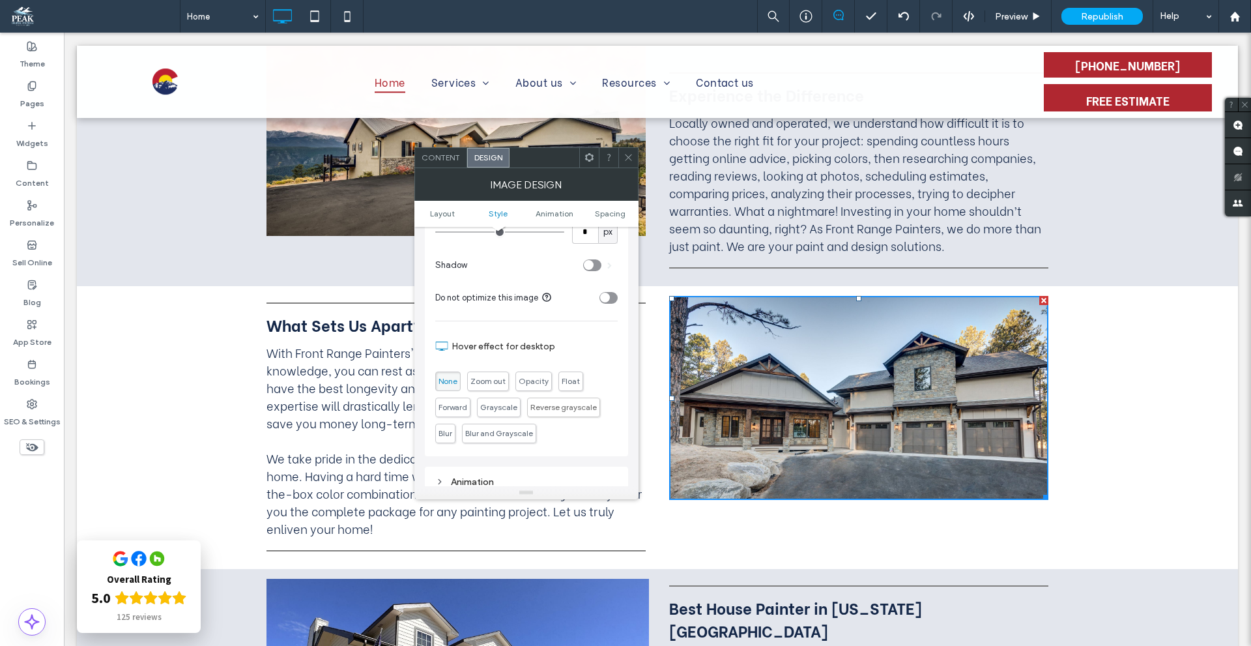
scroll to position [655, 0]
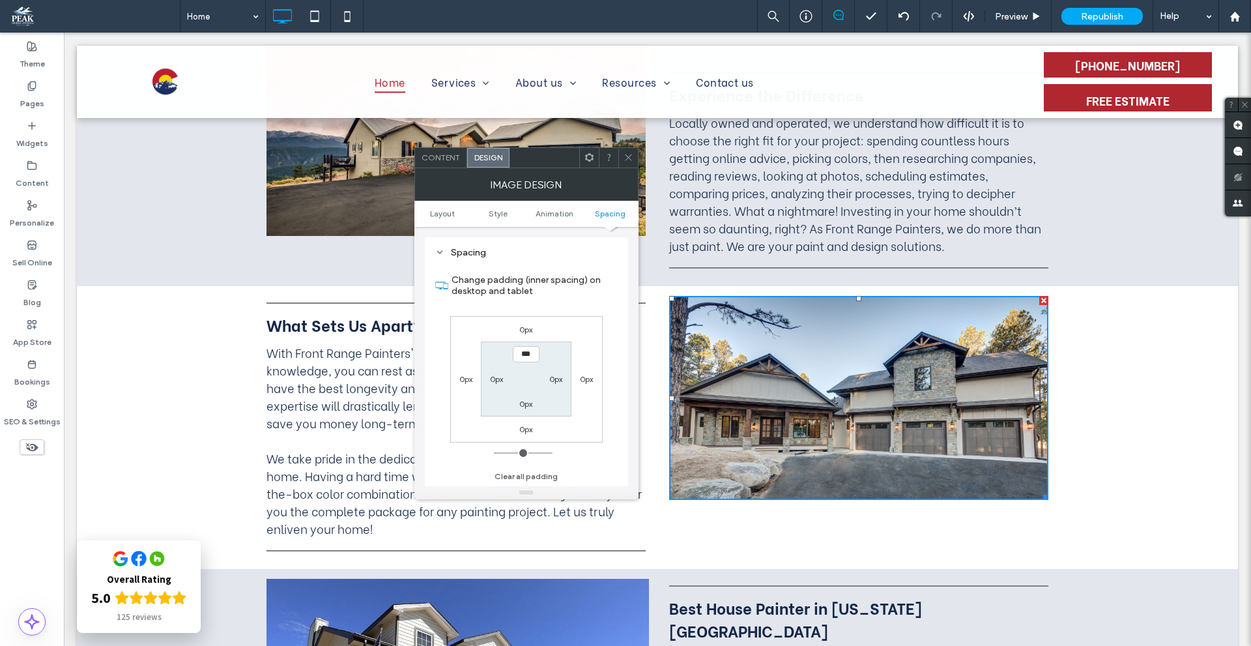
click at [527, 330] on label "0px" at bounding box center [525, 329] width 13 height 10
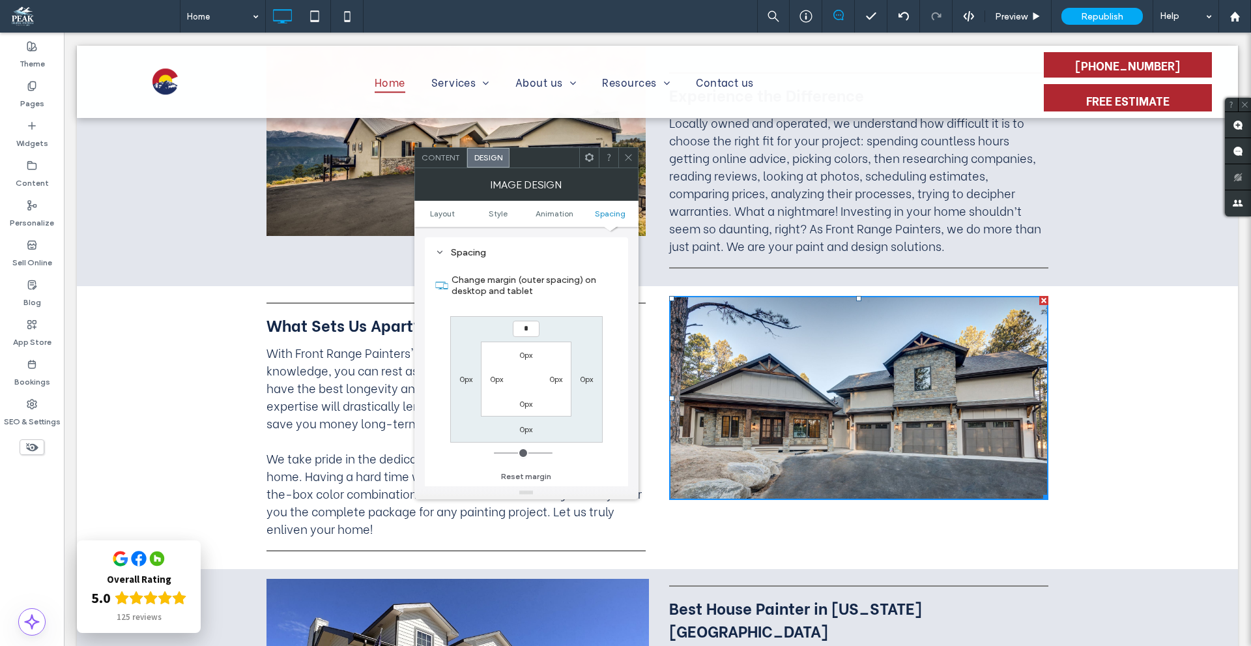
type input "**"
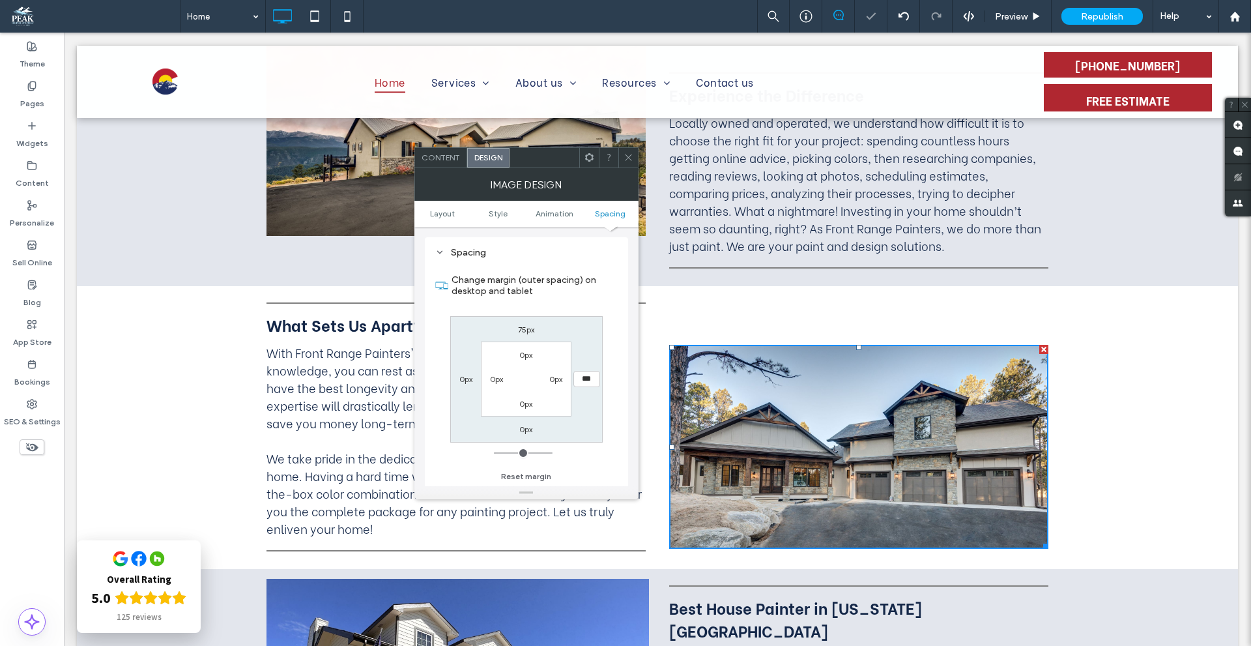
type input "**"
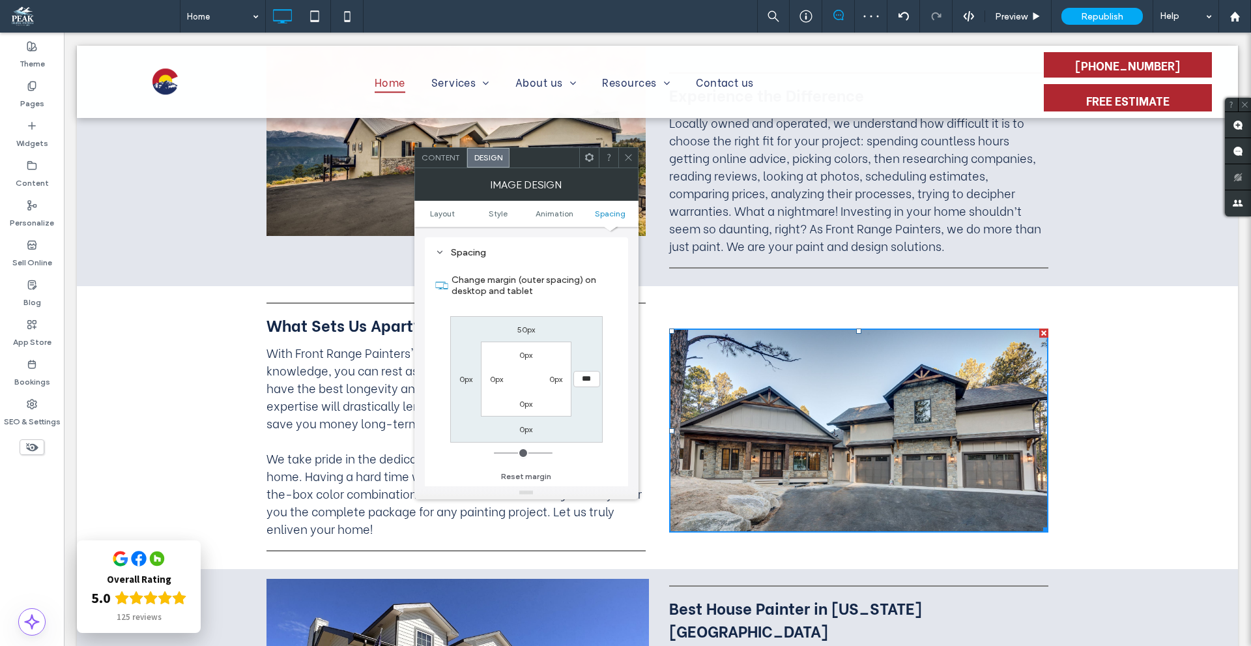
type input "**"
type input "*"
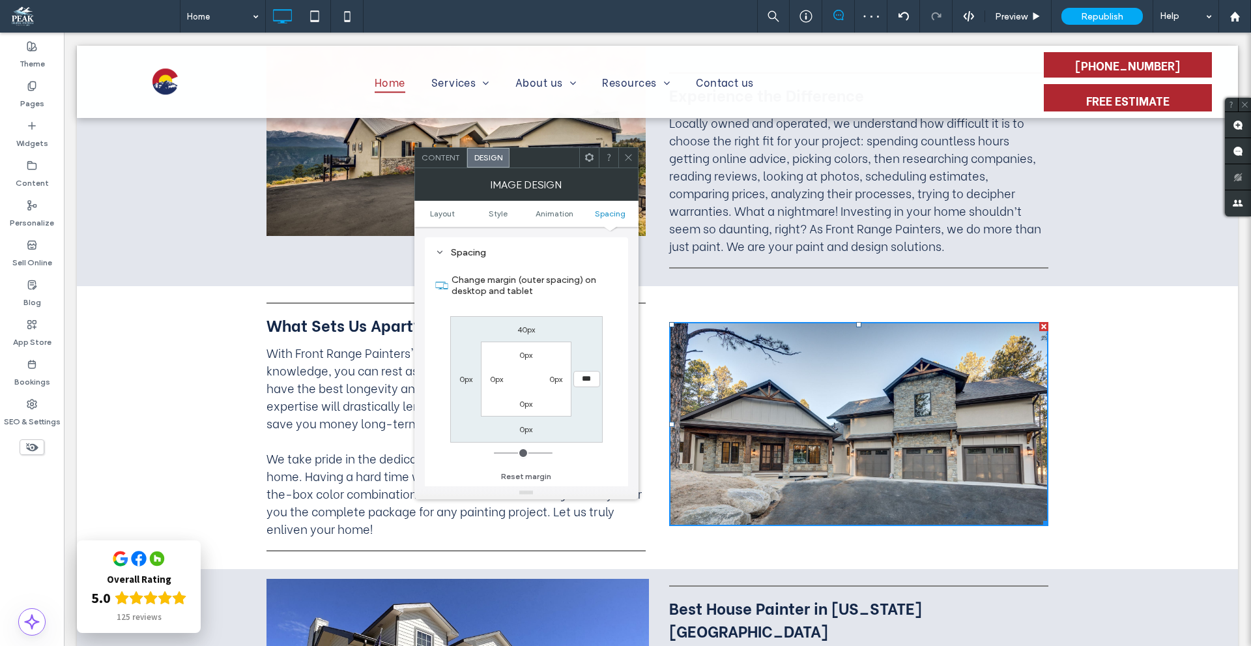
click at [627, 153] on icon at bounding box center [628, 157] width 10 height 10
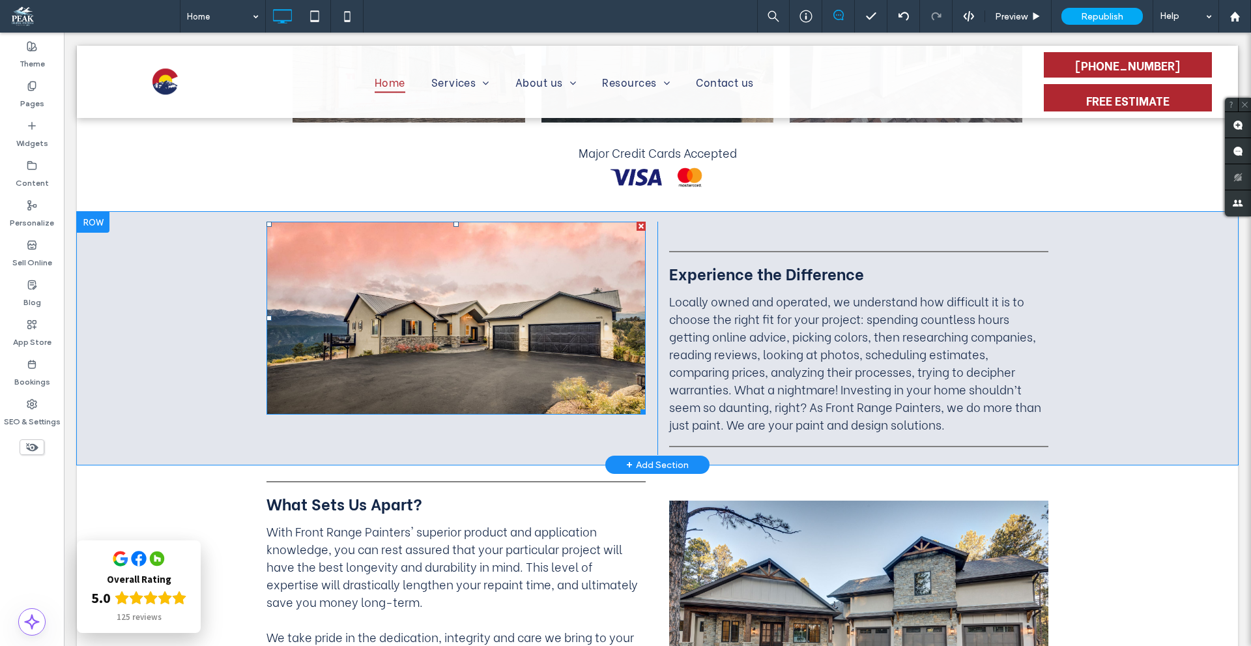
scroll to position [967, 0]
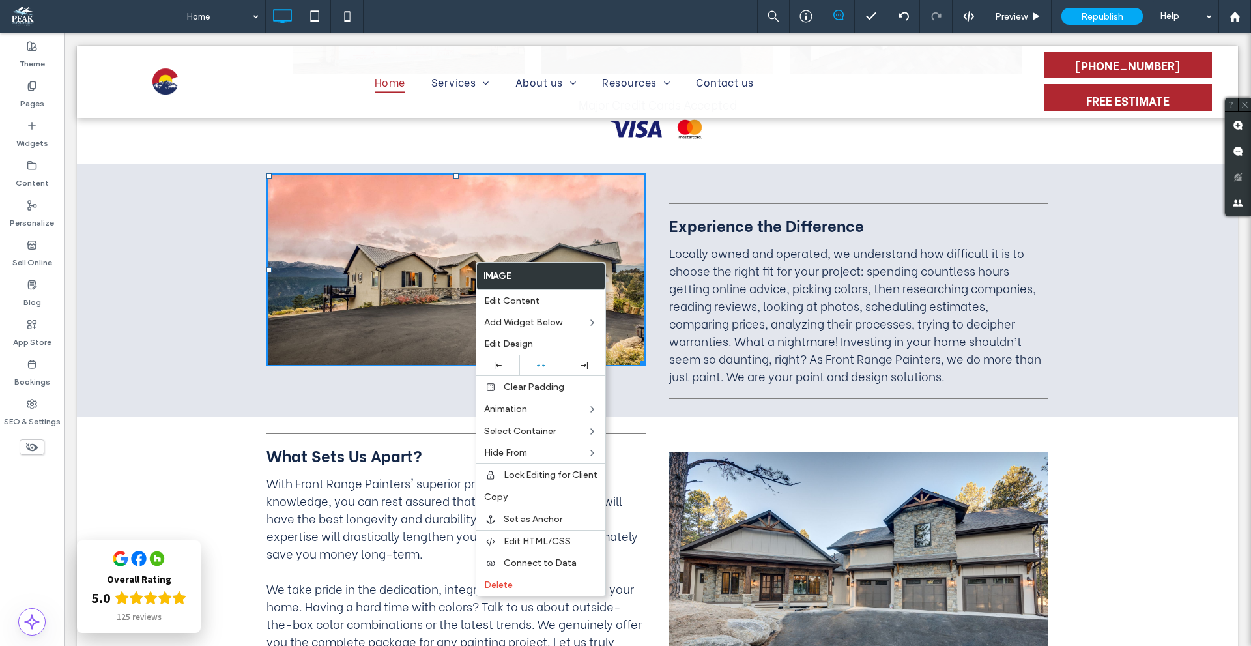
click at [757, 171] on div "Click To Paste Experience the Difference Locally owned and operated, we underst…" at bounding box center [657, 290] width 1161 height 253
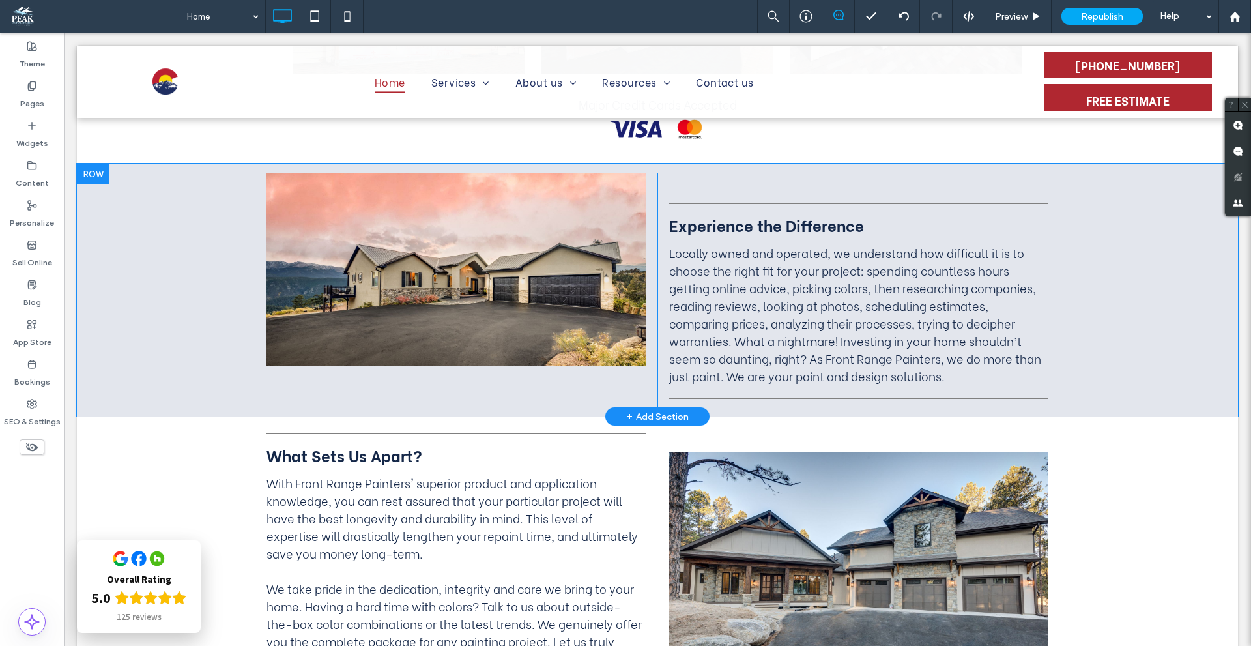
click at [758, 181] on div "Experience the Difference Locally owned and operated, we understand how difficu…" at bounding box center [852, 289] width 391 height 233
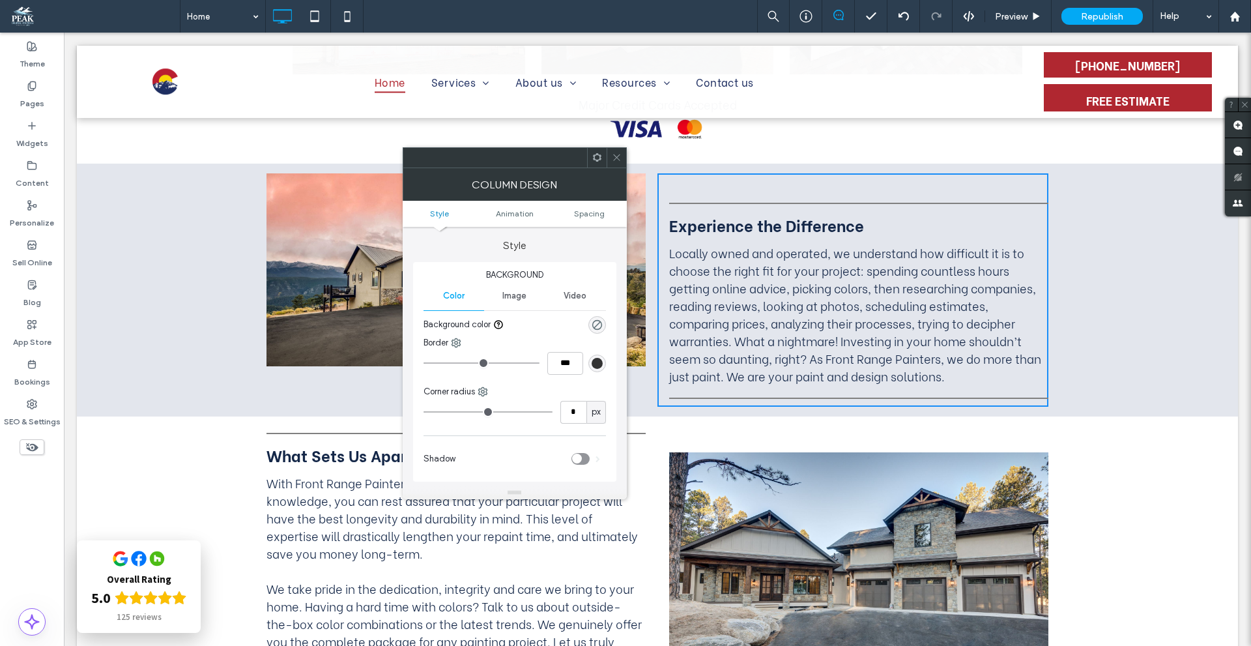
click at [578, 208] on ul "Style Animation Spacing" at bounding box center [515, 214] width 224 height 26
click at [581, 208] on span "Spacing" at bounding box center [589, 213] width 31 height 10
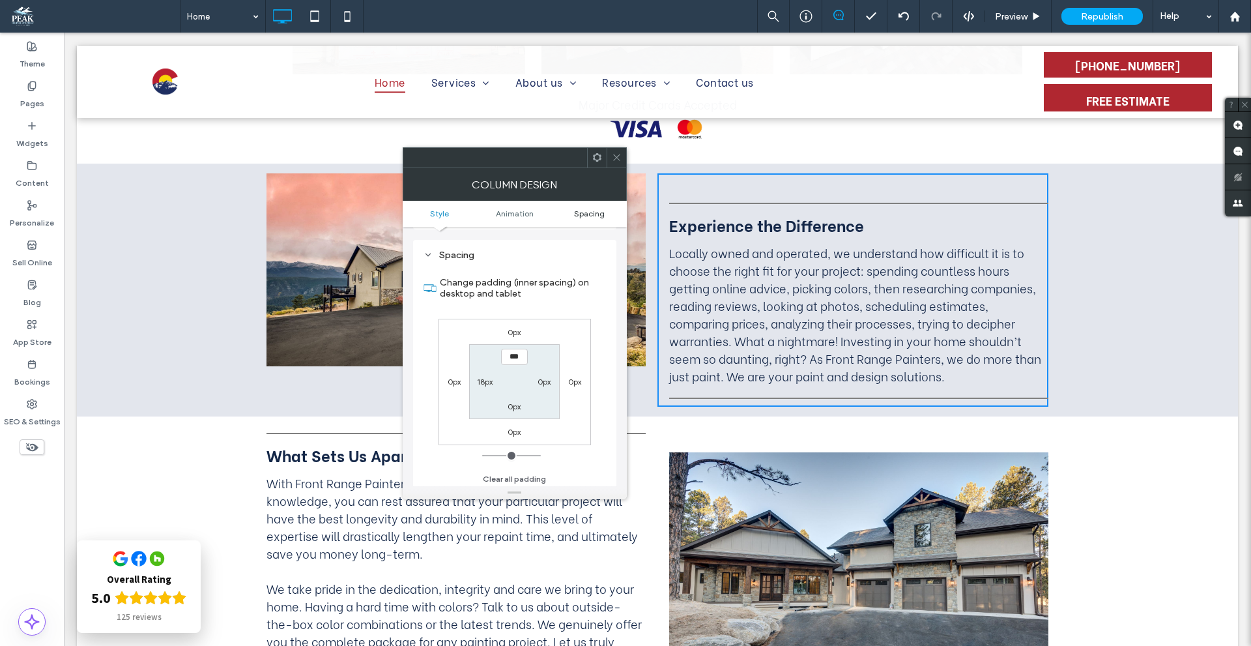
scroll to position [296, 0]
click at [619, 160] on icon at bounding box center [617, 157] width 10 height 10
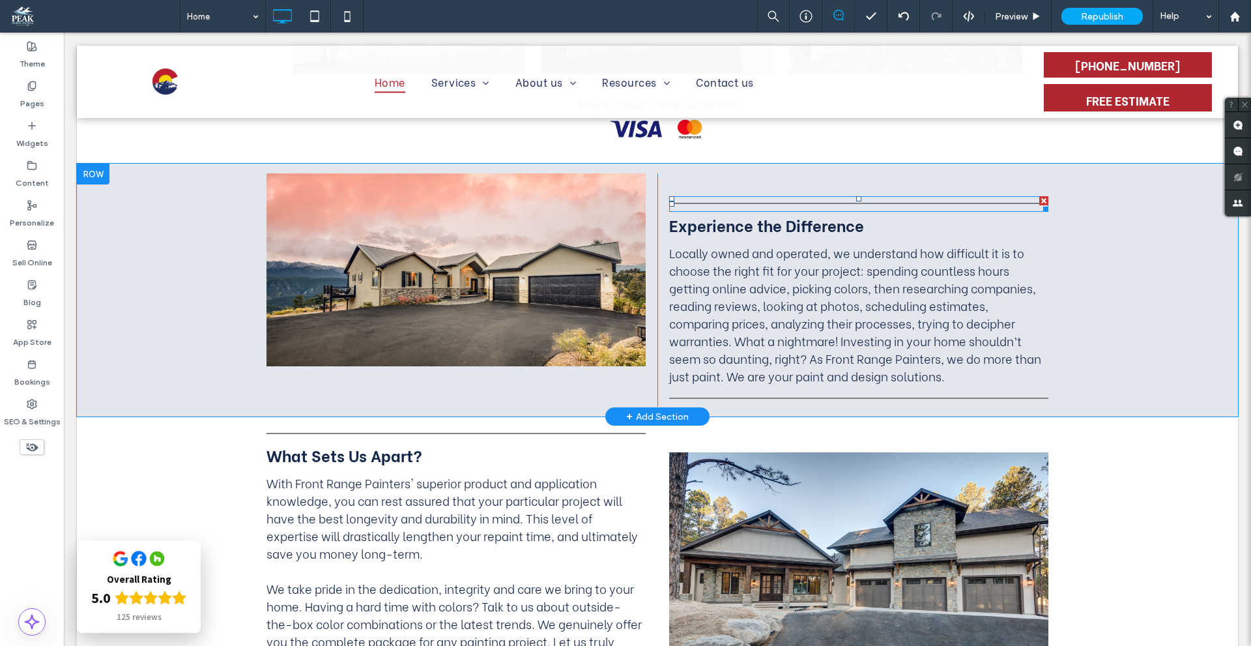
click at [690, 203] on hr at bounding box center [858, 204] width 379 height 3
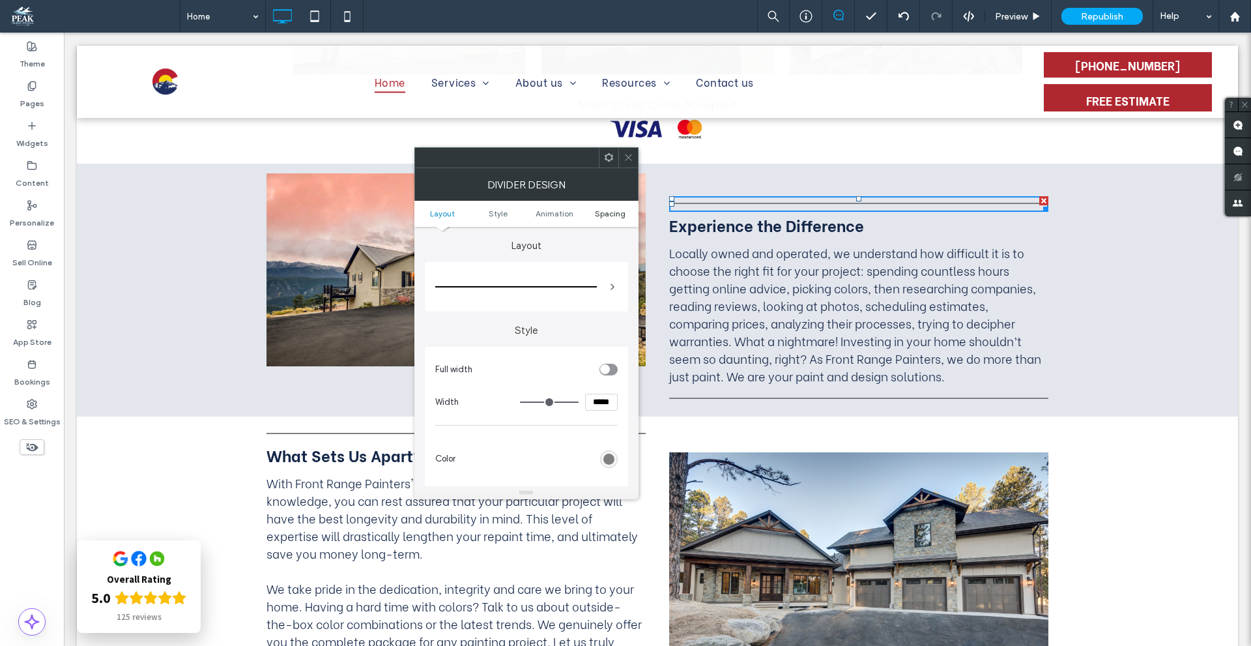
click at [616, 216] on span "Spacing" at bounding box center [610, 213] width 31 height 10
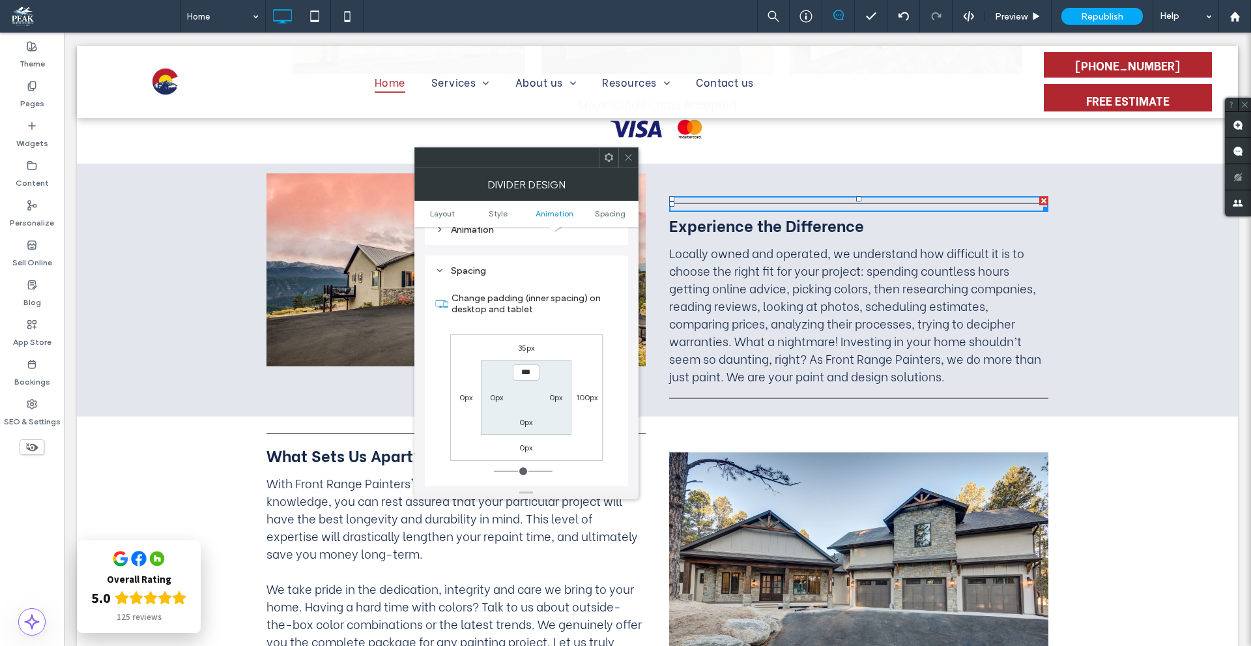
scroll to position [345, 0]
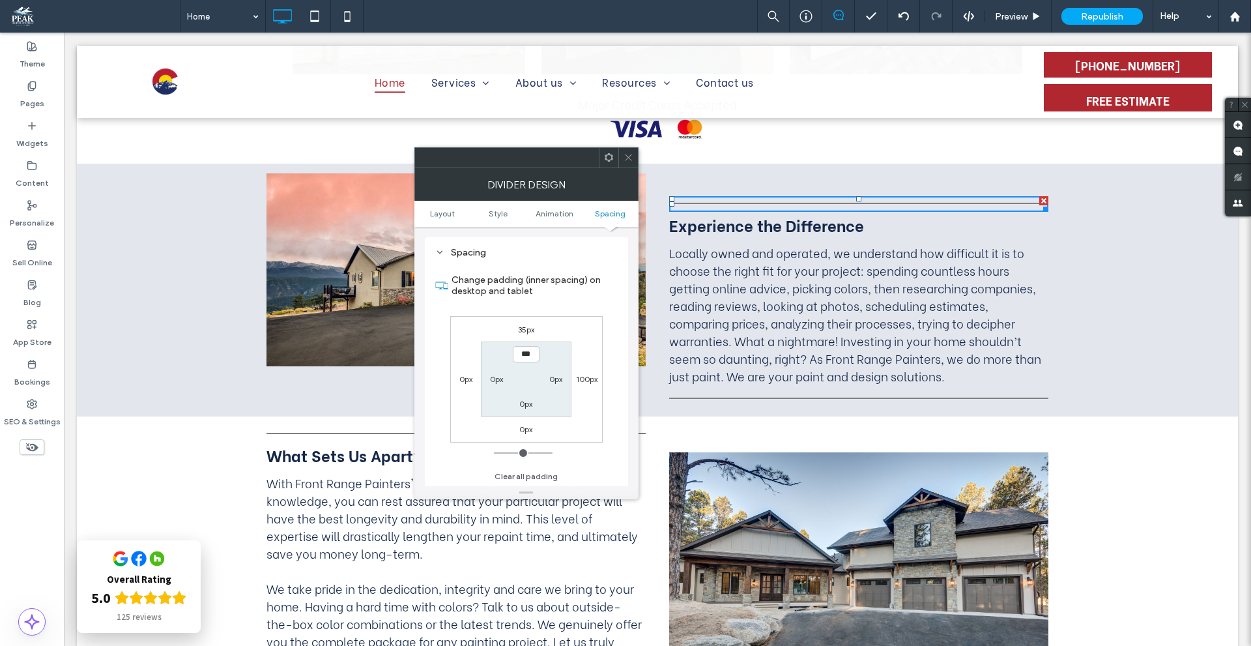
click at [519, 330] on label "35px" at bounding box center [526, 329] width 16 height 10
type input "**"
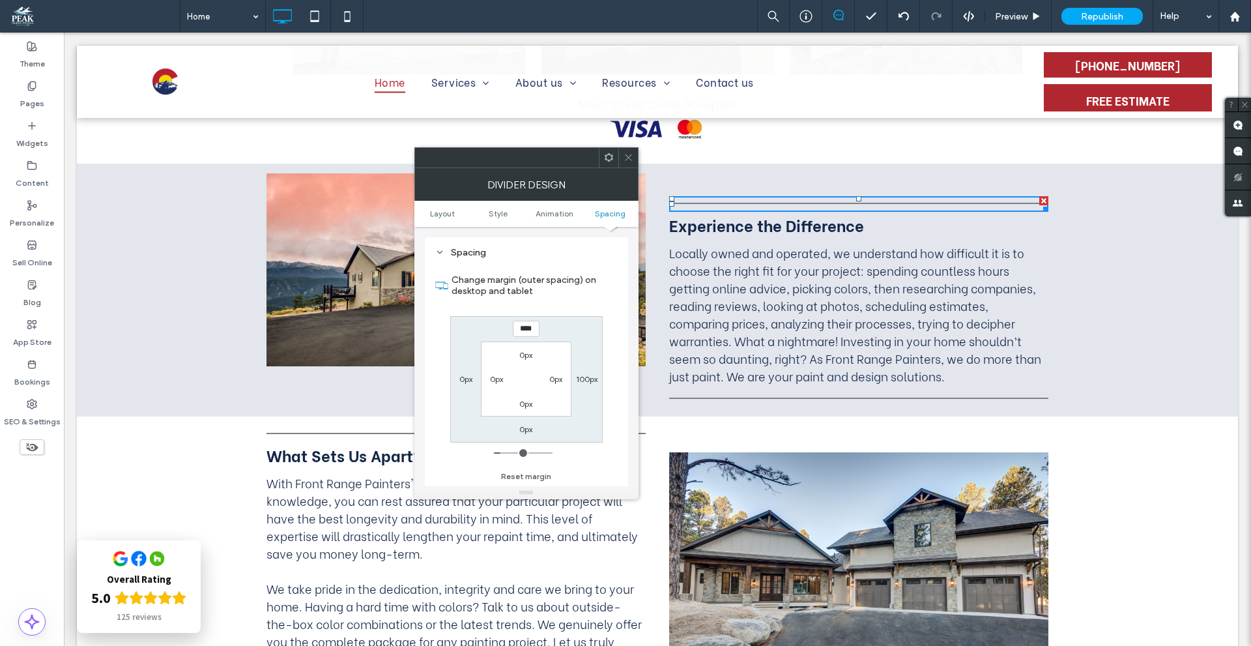
type input "*"
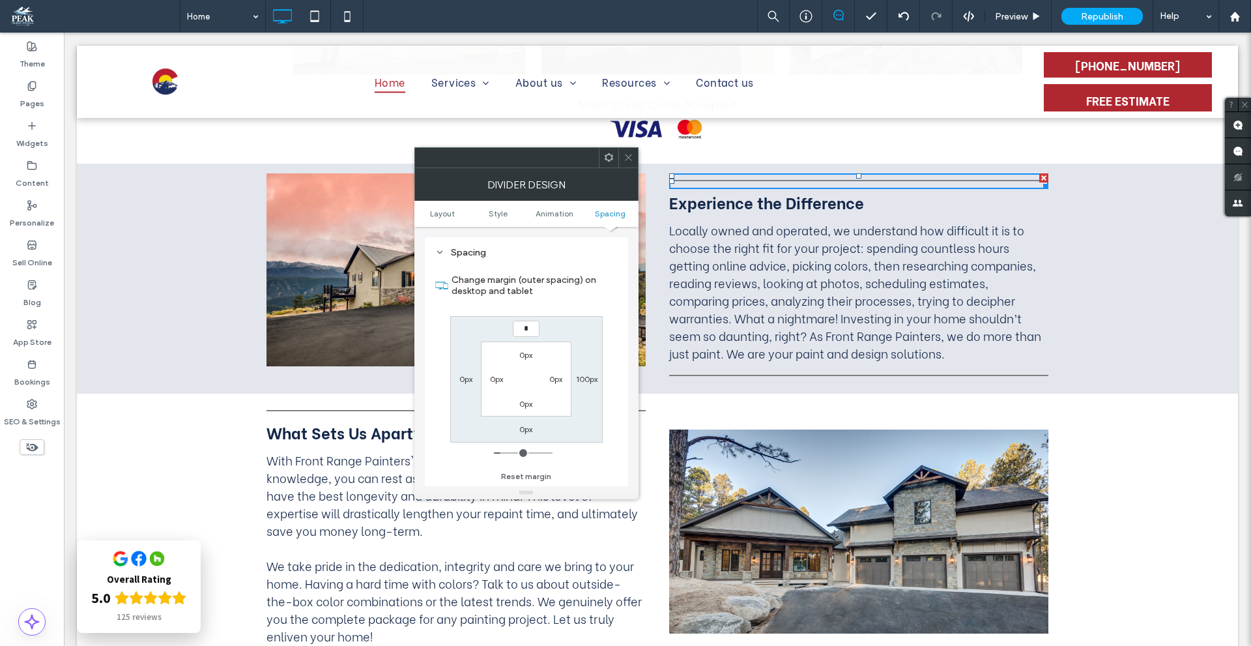
type input "***"
click at [629, 152] on icon at bounding box center [628, 157] width 10 height 10
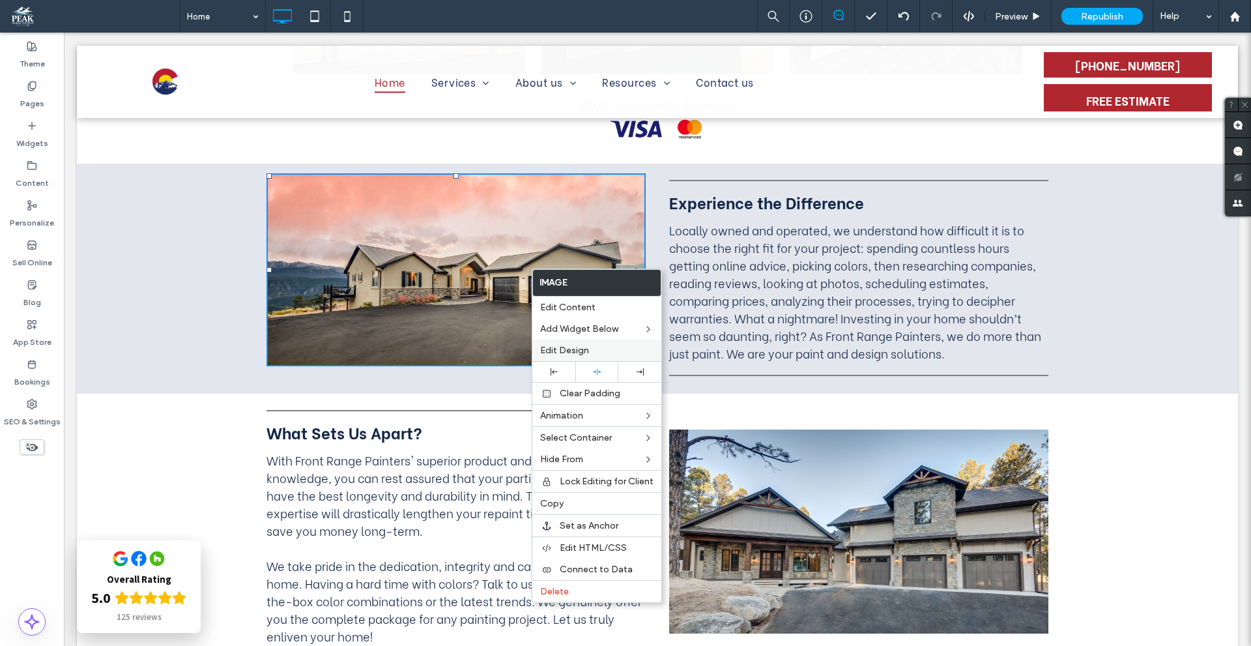
click at [569, 349] on span "Edit Design" at bounding box center [564, 350] width 49 height 11
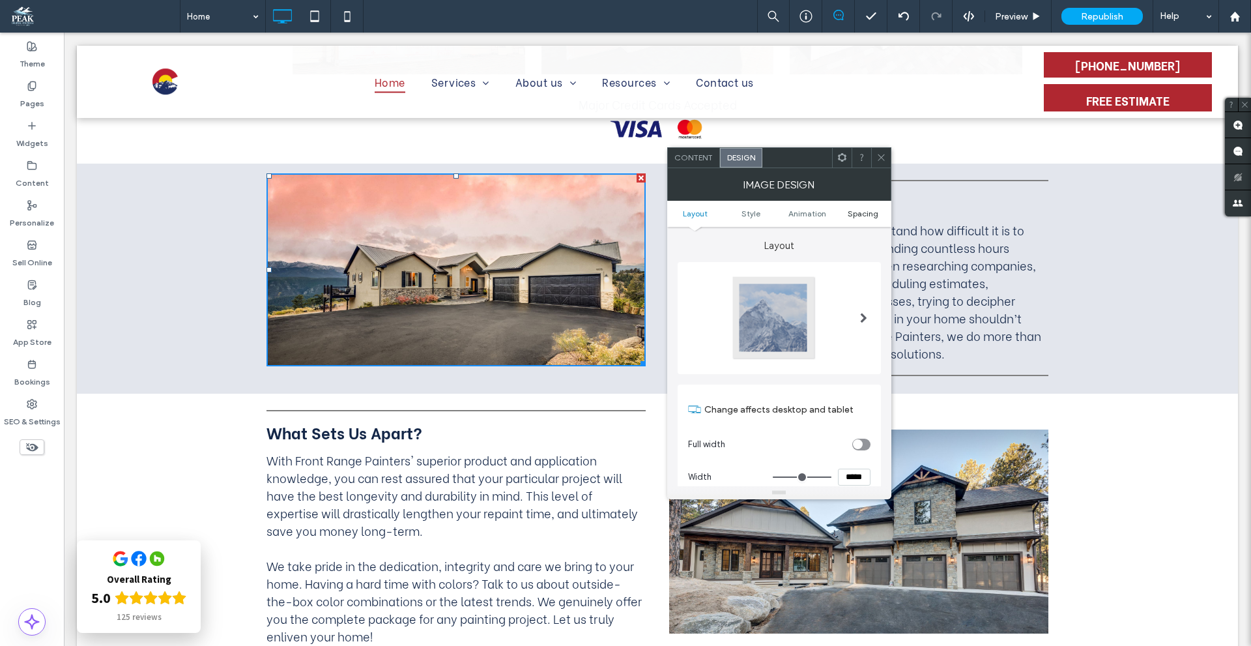
click at [855, 215] on span "Spacing" at bounding box center [863, 213] width 31 height 10
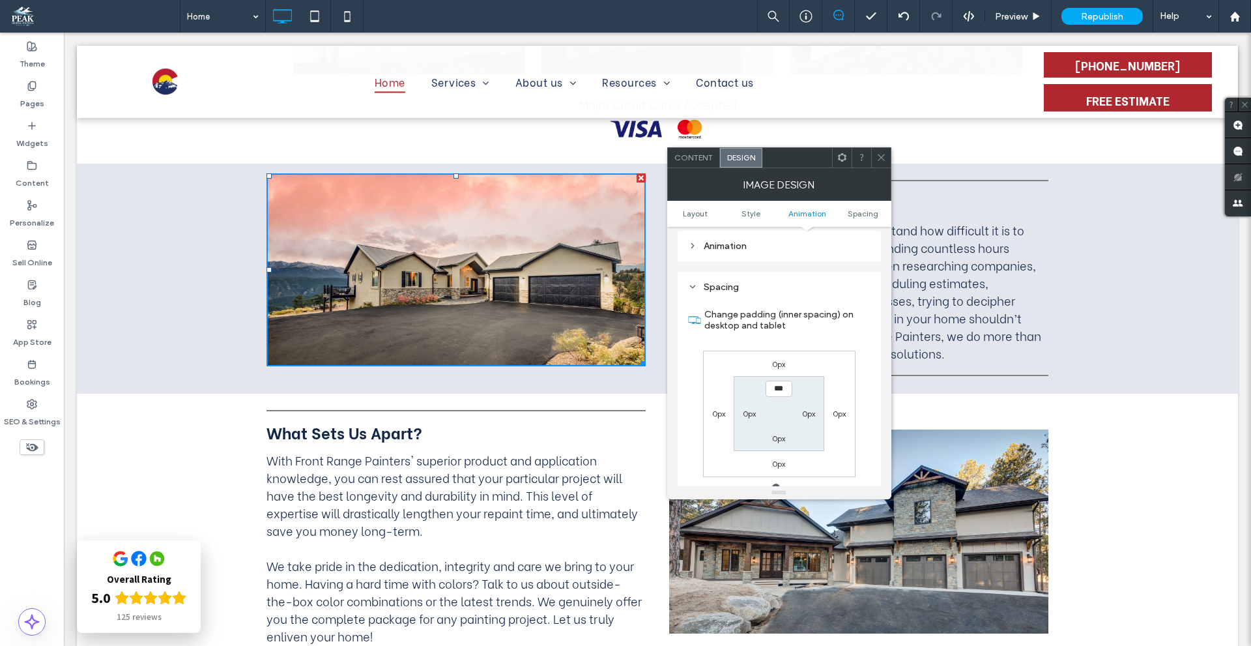
scroll to position [655, 0]
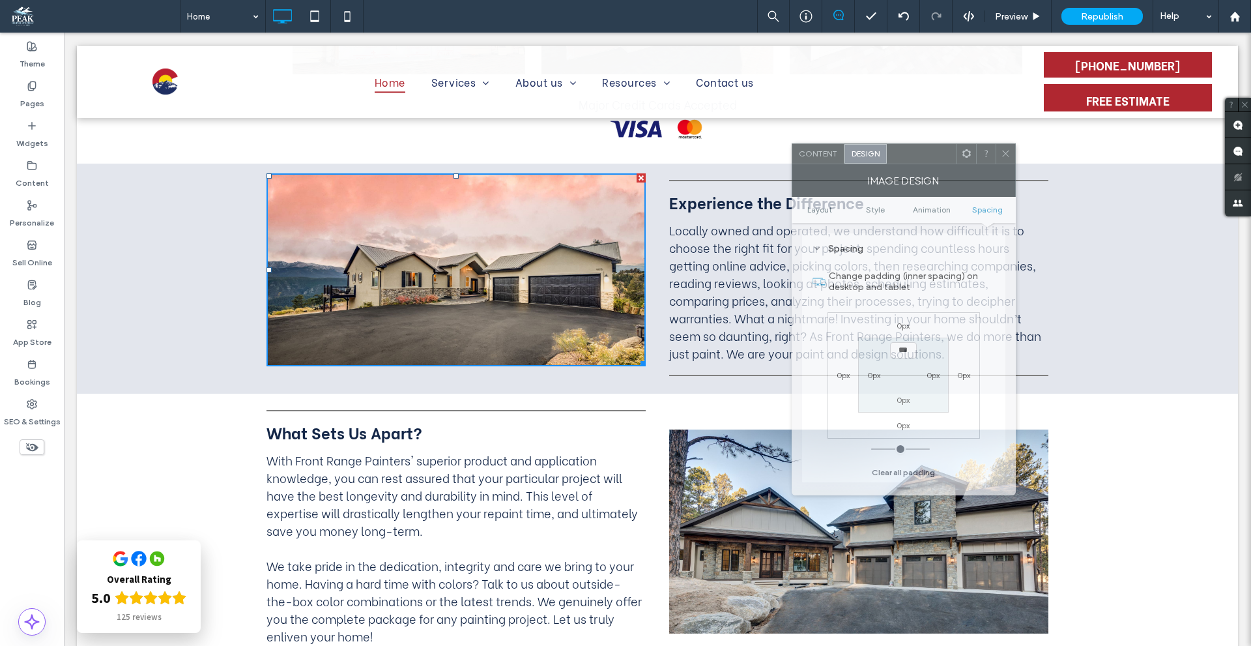
drag, startPoint x: 782, startPoint y: 161, endPoint x: 907, endPoint y: 157, distance: 124.5
click at [907, 157] on div at bounding box center [922, 154] width 70 height 20
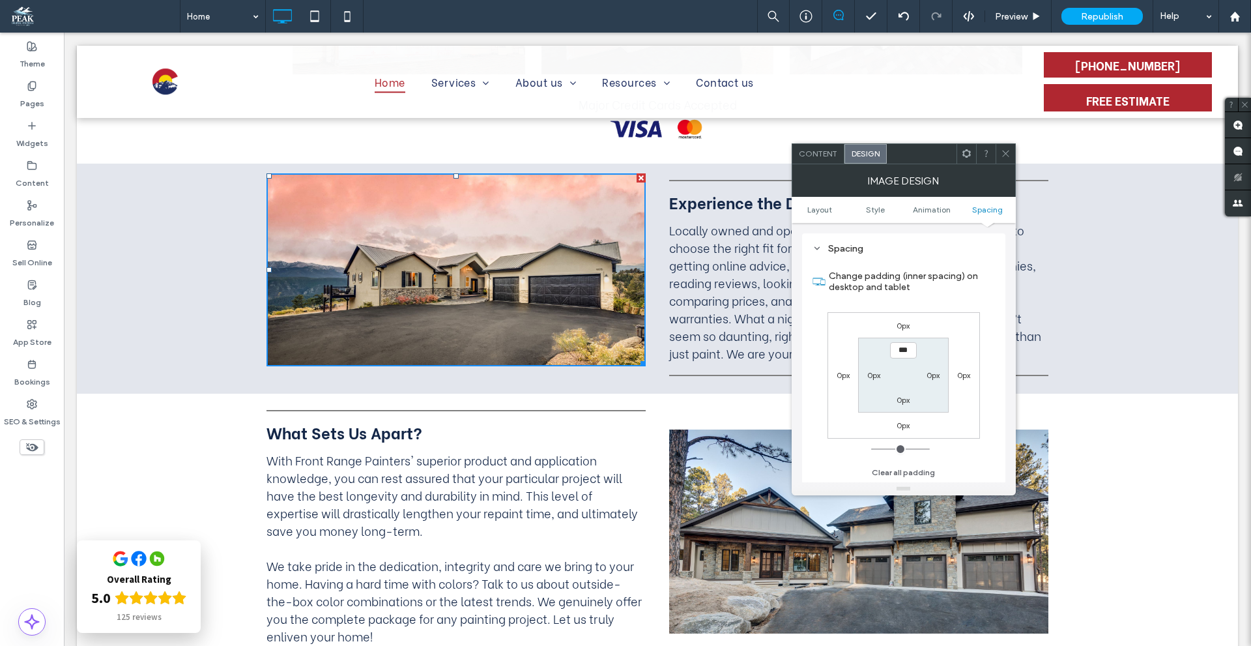
click at [900, 322] on label "0px" at bounding box center [902, 326] width 13 height 10
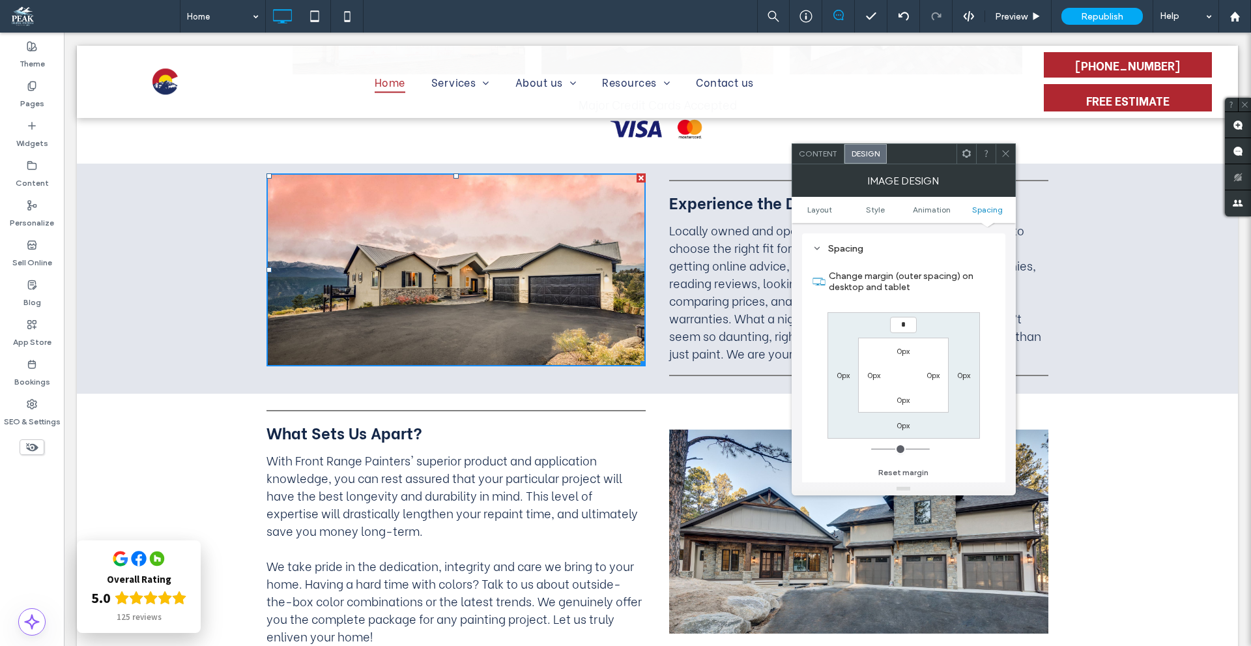
type input "**"
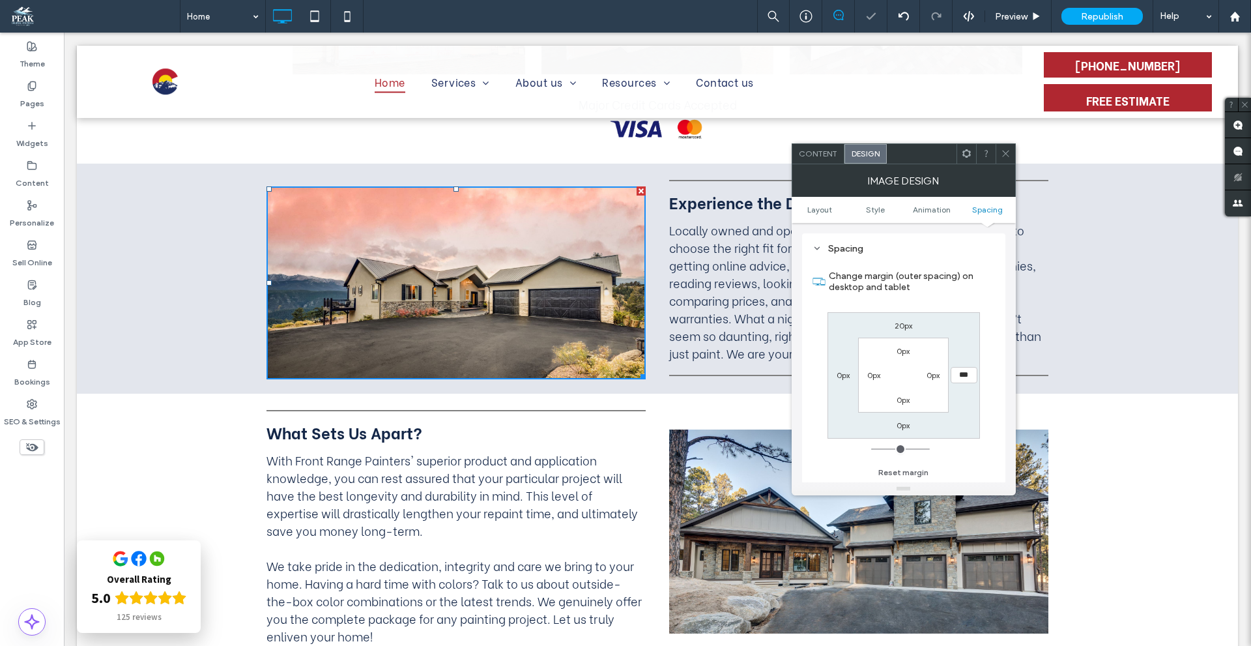
type input "**"
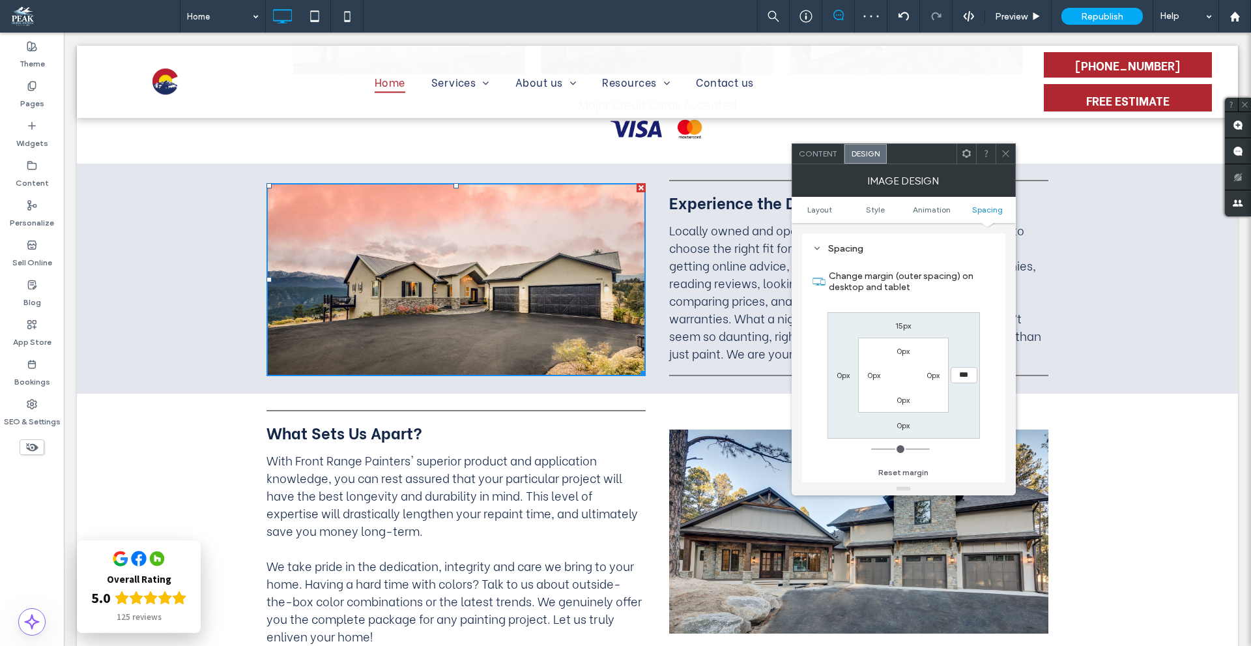
type input "**"
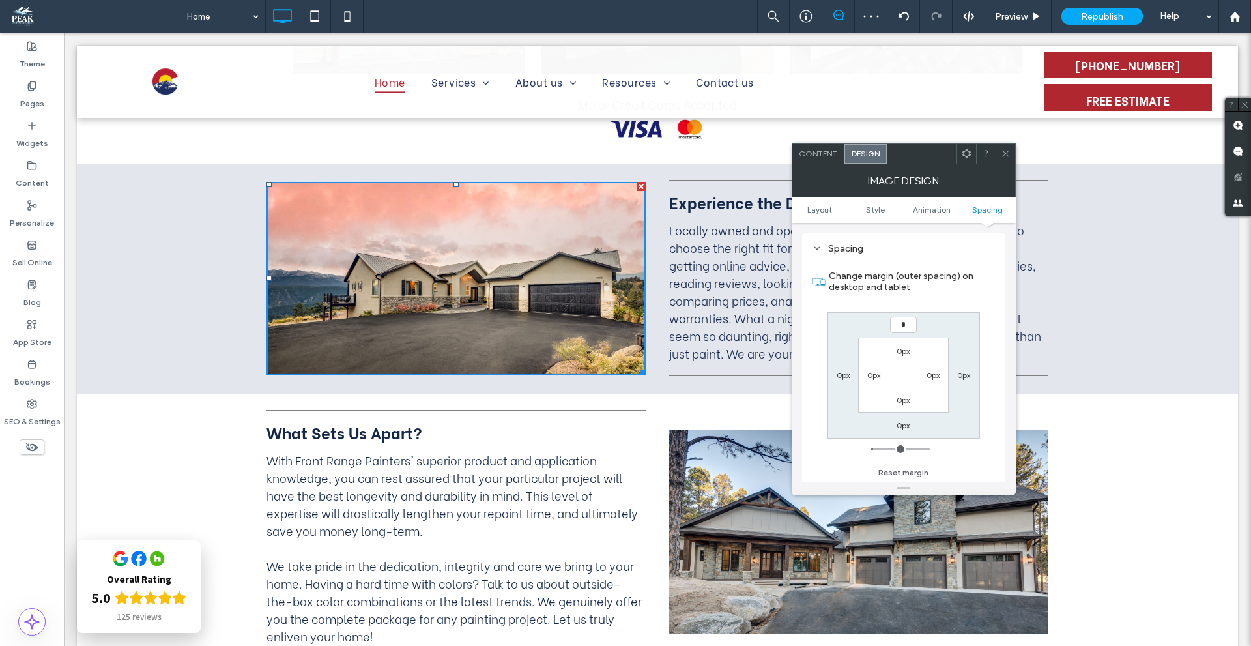
type input "**"
type input "*"
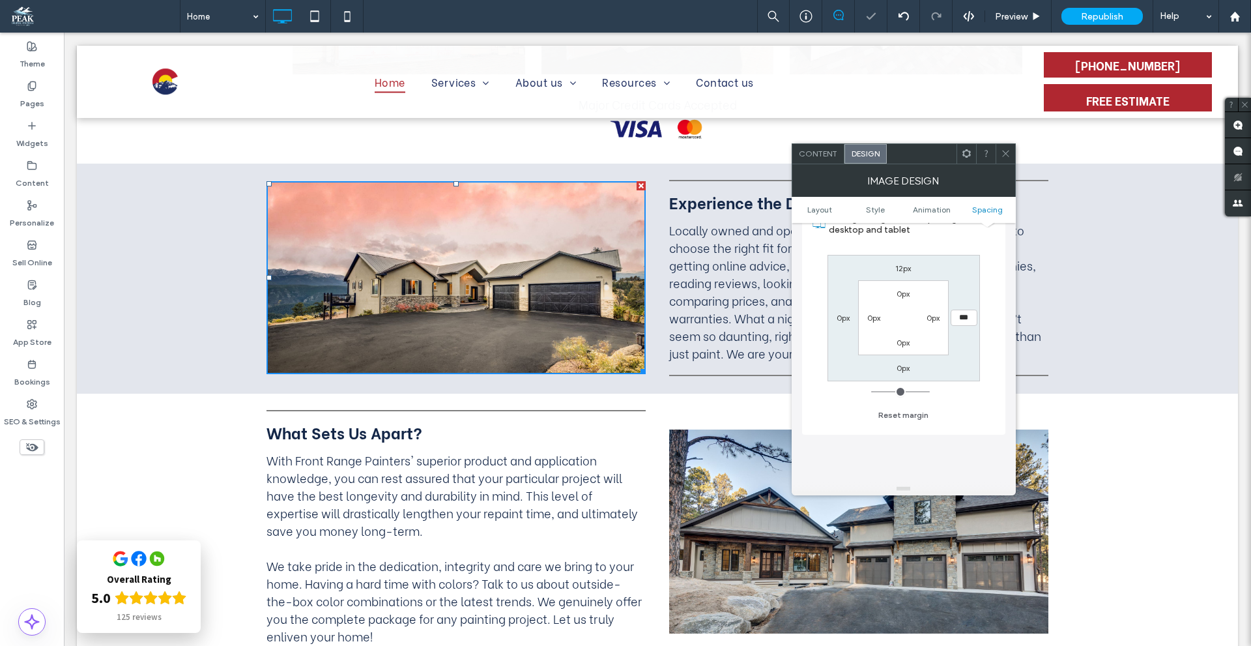
scroll to position [721, 0]
click at [1005, 158] on span at bounding box center [1006, 154] width 10 height 20
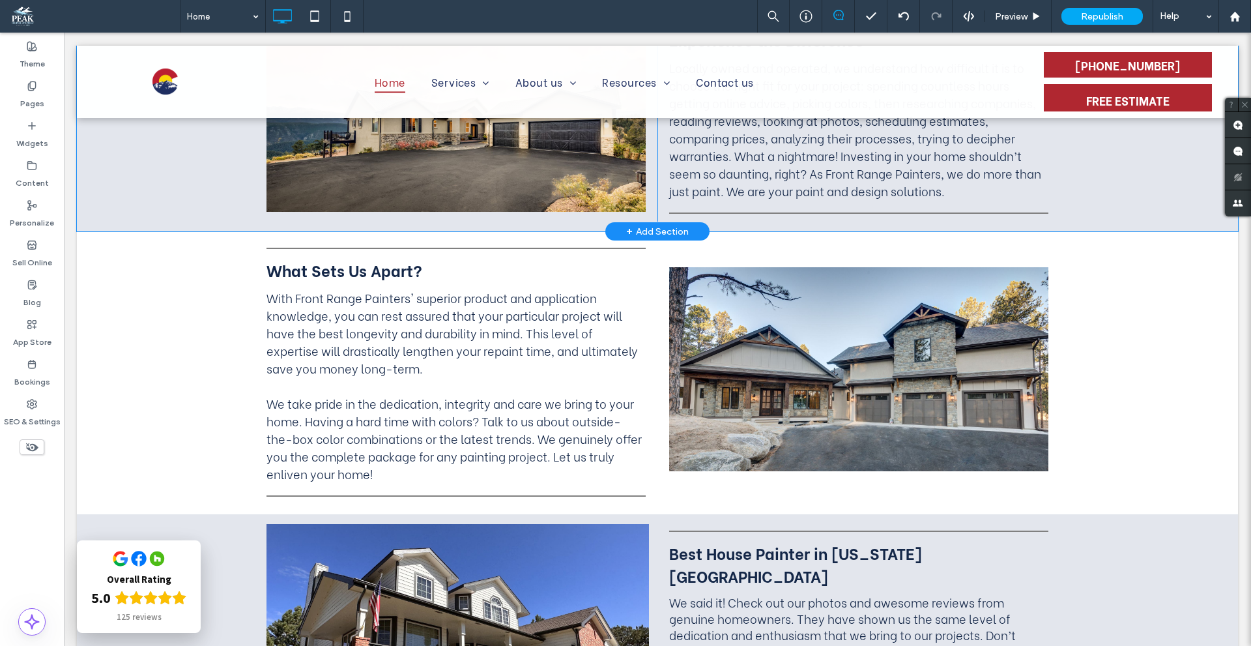
scroll to position [1098, 0]
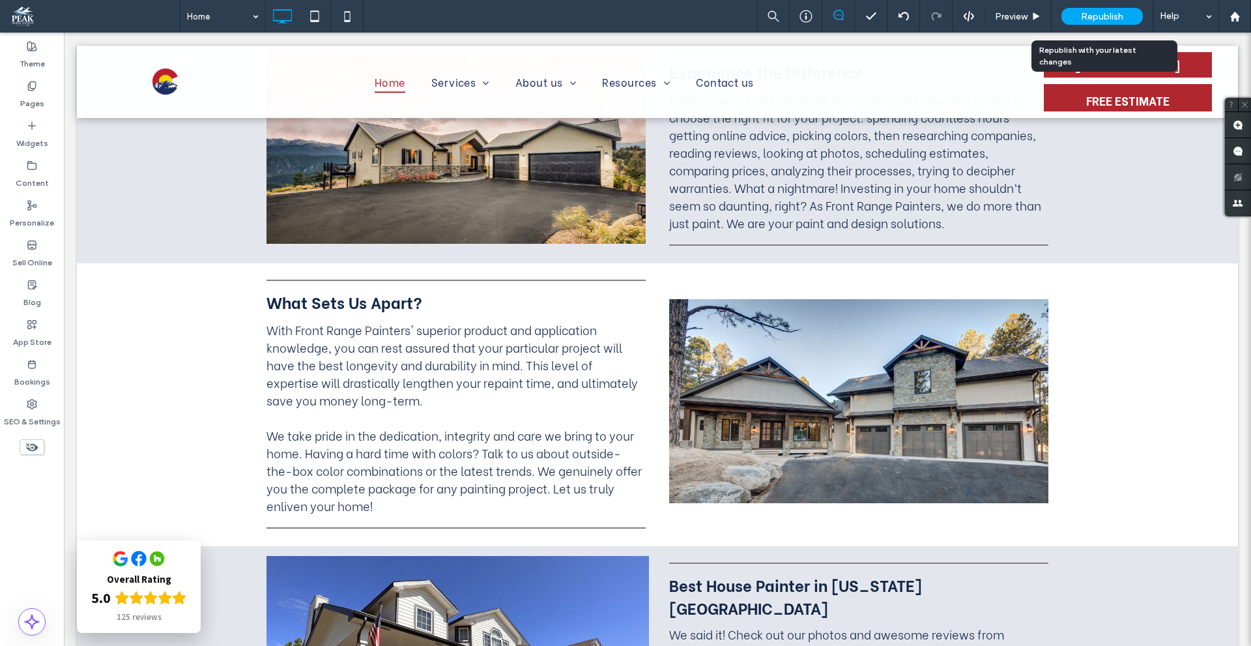
click at [1109, 4] on div "Republish" at bounding box center [1101, 16] width 81 height 33
click at [1105, 18] on span "Republish" at bounding box center [1102, 16] width 42 height 11
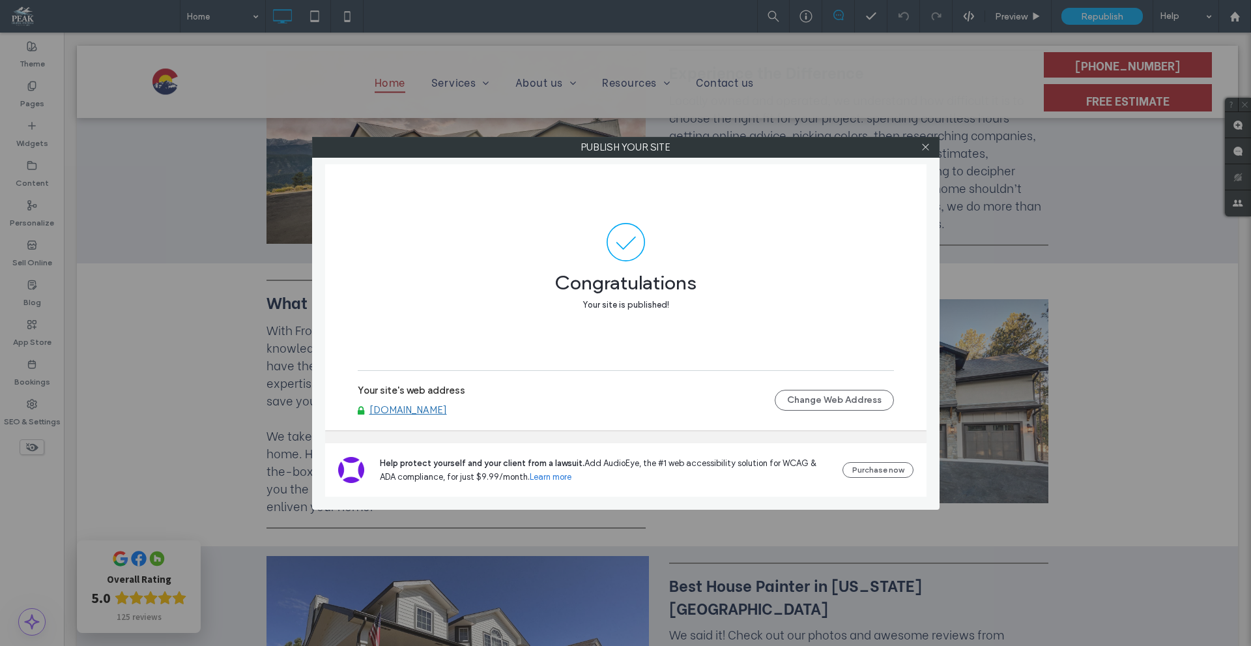
scroll to position [0, 0]
